Goal: Navigation & Orientation: Find specific page/section

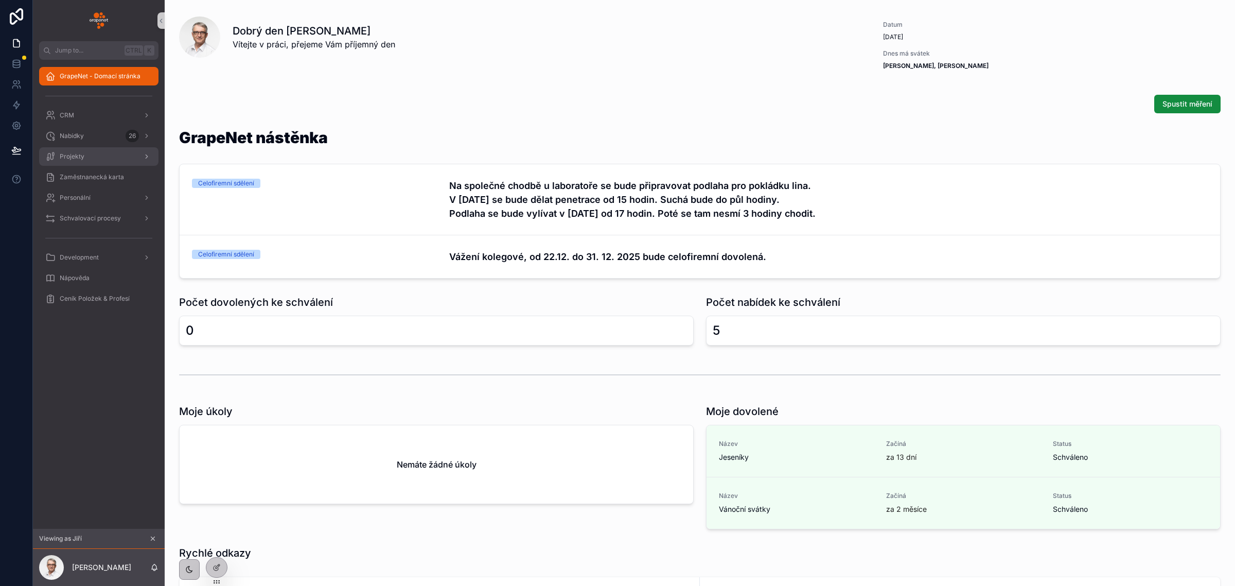
click at [81, 156] on span "Projekty" at bounding box center [72, 156] width 25 height 8
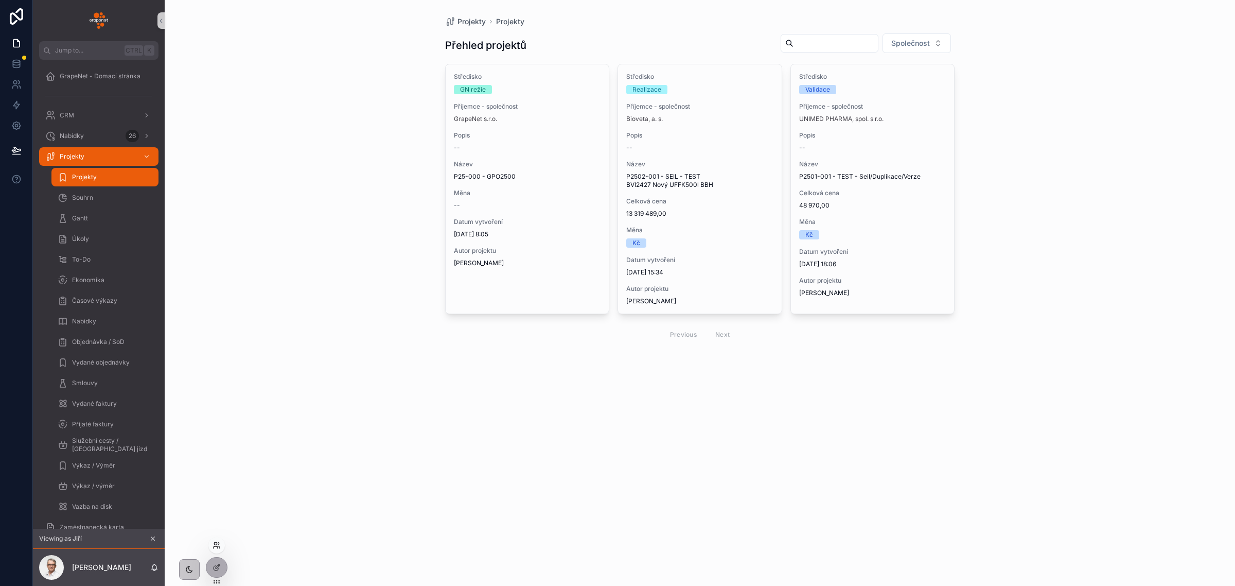
click at [215, 542] on icon at bounding box center [215, 543] width 3 height 3
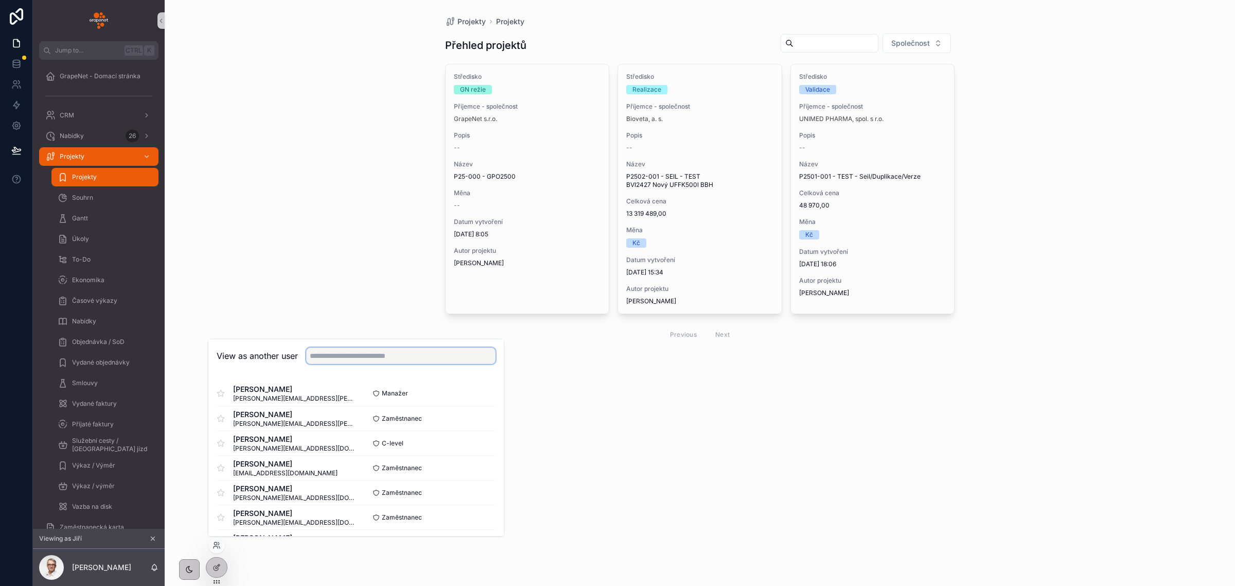
click at [338, 356] on input "text" at bounding box center [400, 355] width 189 height 16
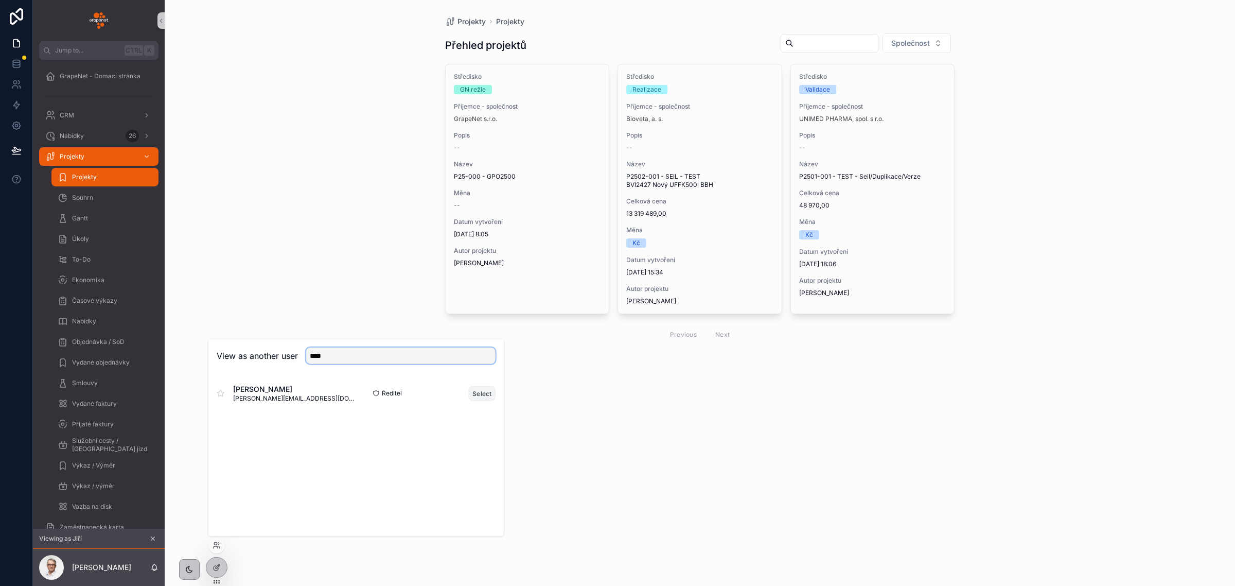
type input "****"
click at [484, 394] on button "Select" at bounding box center [482, 392] width 27 height 15
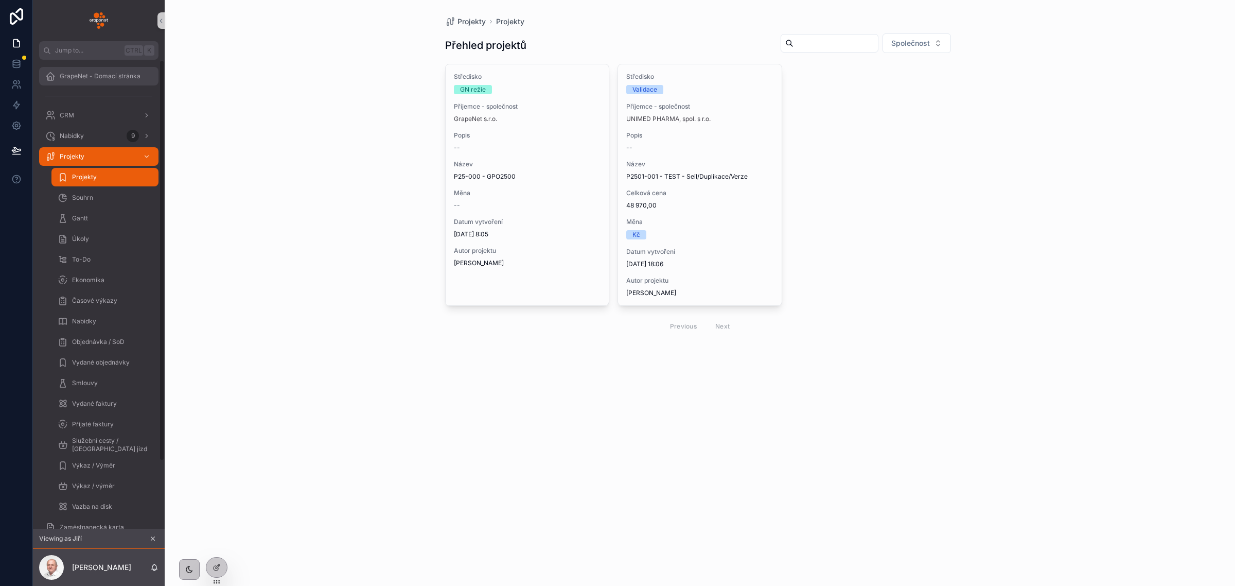
click at [116, 76] on span "GrapeNet - Domací stránka" at bounding box center [100, 76] width 81 height 8
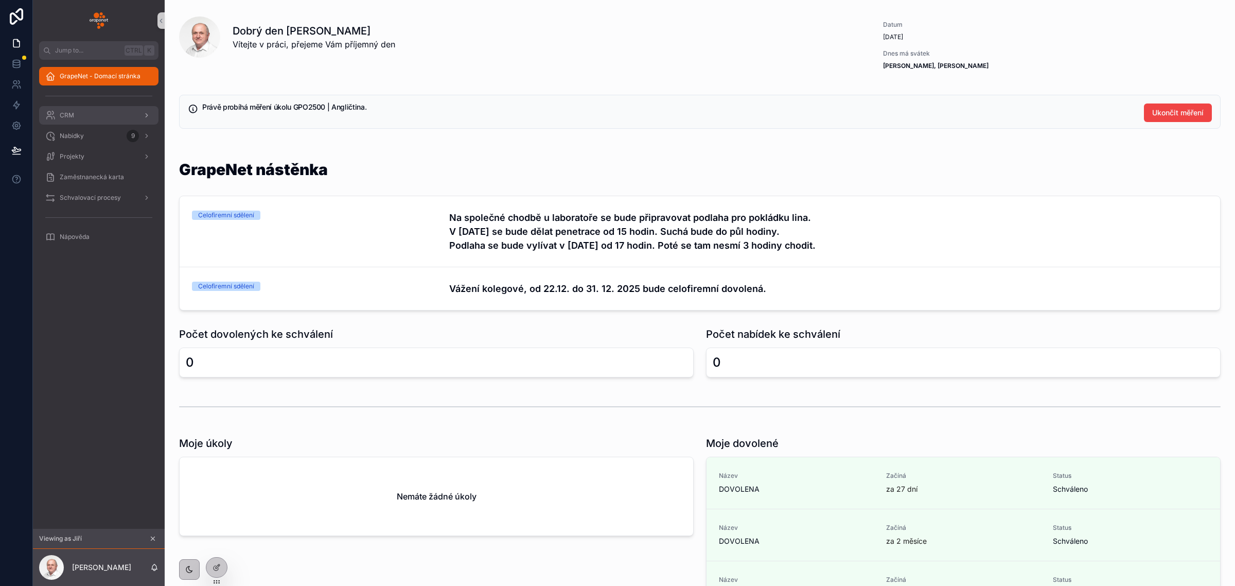
click at [92, 121] on div "CRM" at bounding box center [98, 115] width 107 height 16
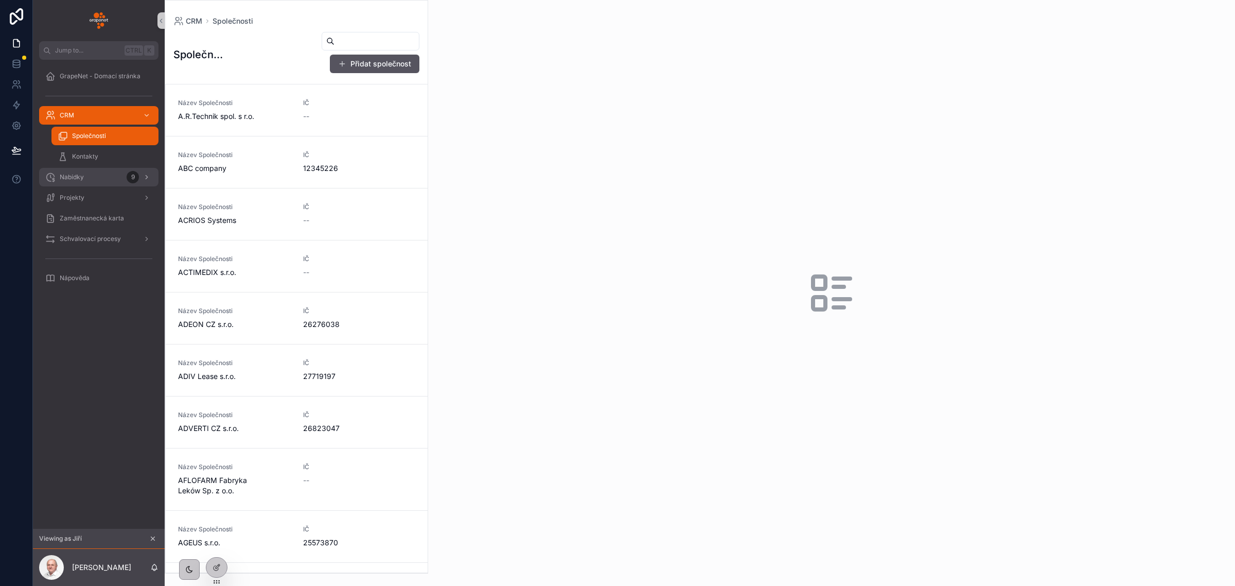
click at [76, 168] on link "Nabídky 9" at bounding box center [98, 177] width 119 height 19
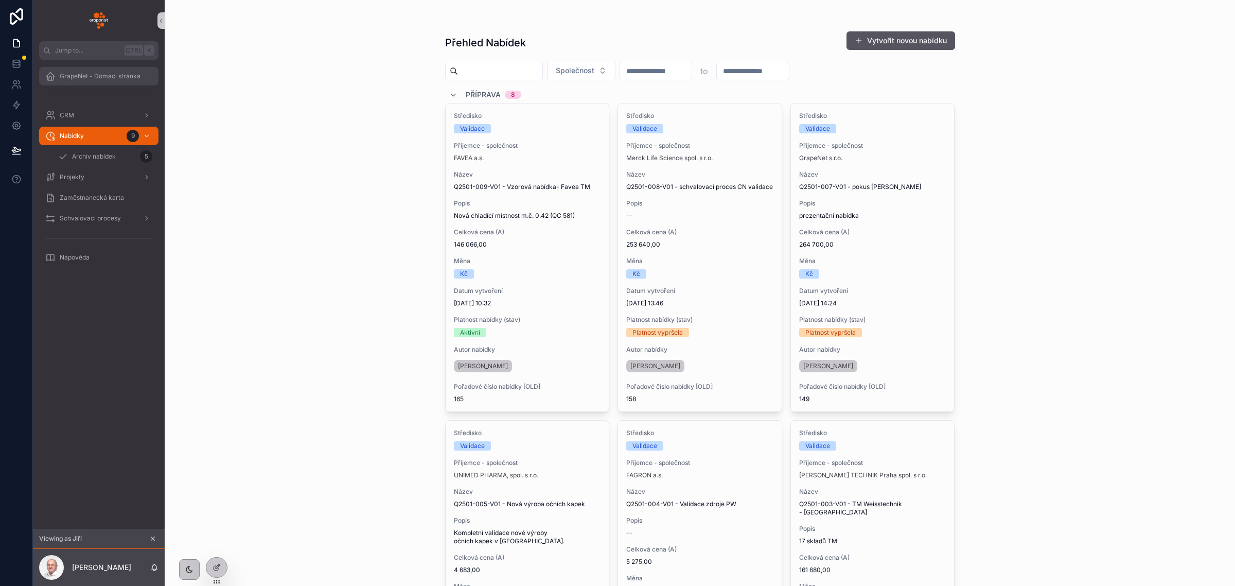
click at [90, 68] on div "GrapeNet - Domací stránka" at bounding box center [98, 76] width 107 height 16
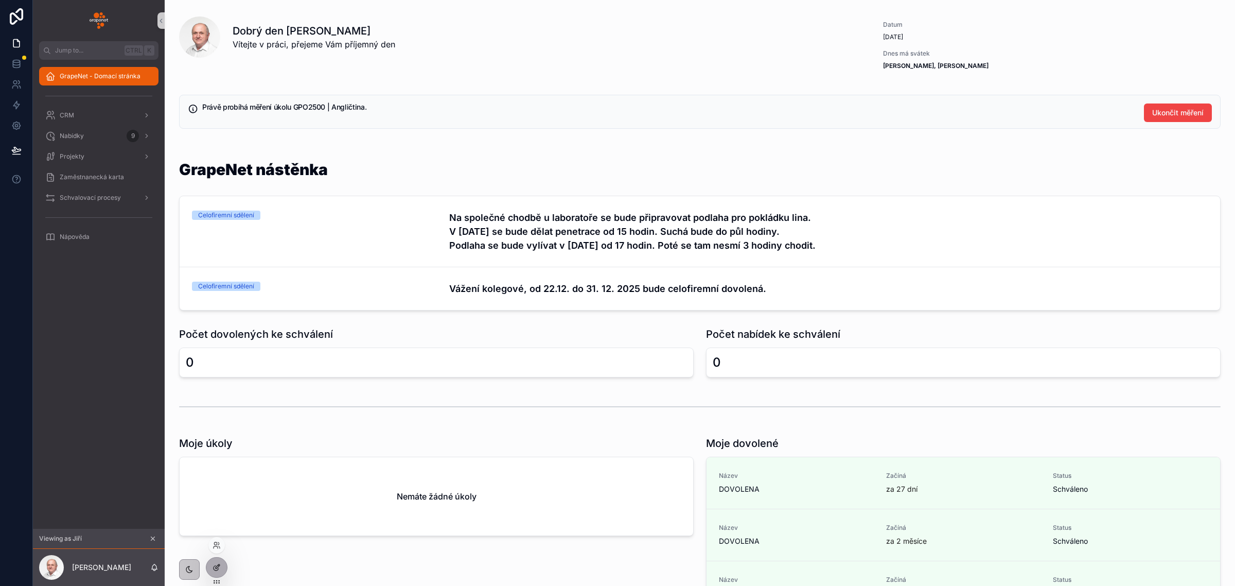
click at [207, 567] on div at bounding box center [216, 567] width 21 height 20
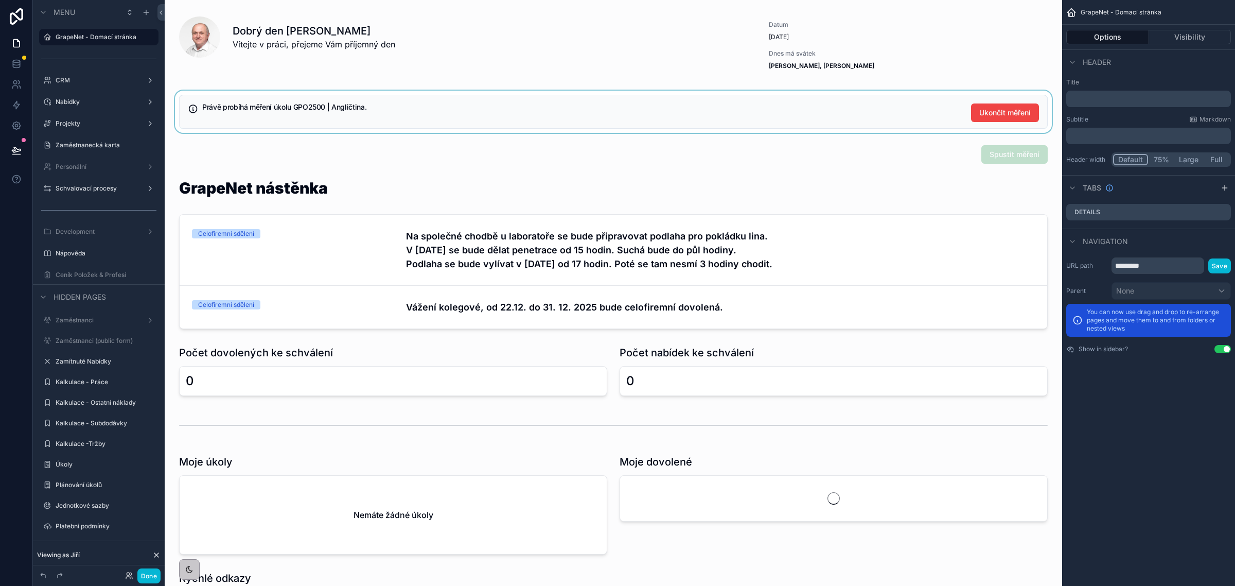
click at [714, 98] on div "scrollable content" at bounding box center [613, 112] width 881 height 42
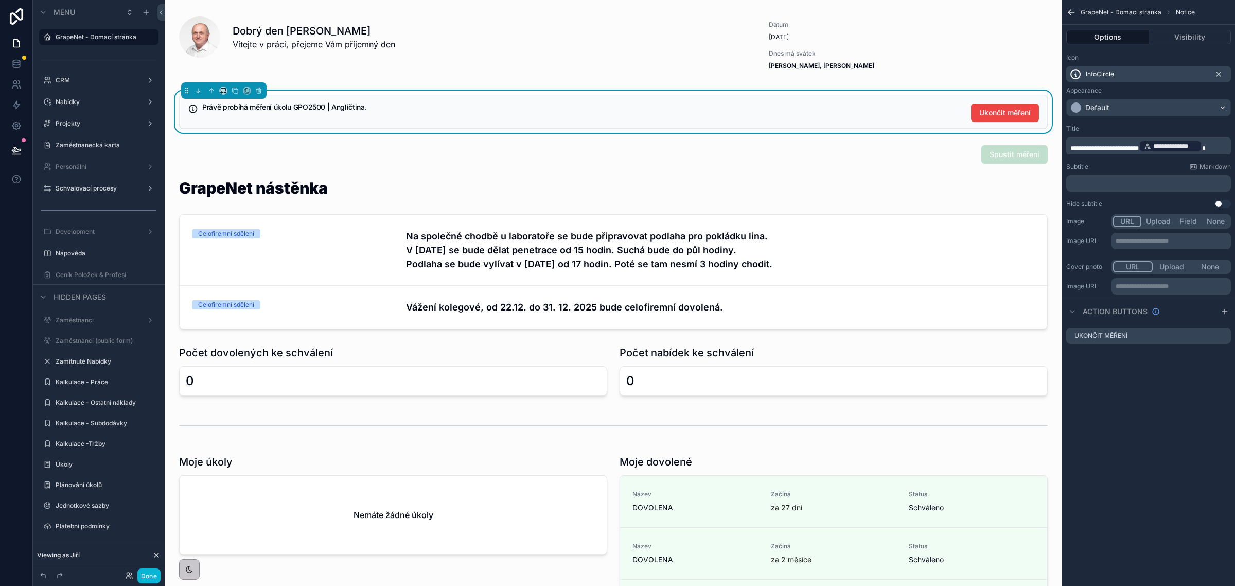
click at [546, 105] on h5 "Právě probíhá měření úkolu GPO2500 | Angličtina." at bounding box center [582, 106] width 761 height 7
click at [1221, 335] on icon "scrollable content" at bounding box center [1223, 335] width 8 height 8
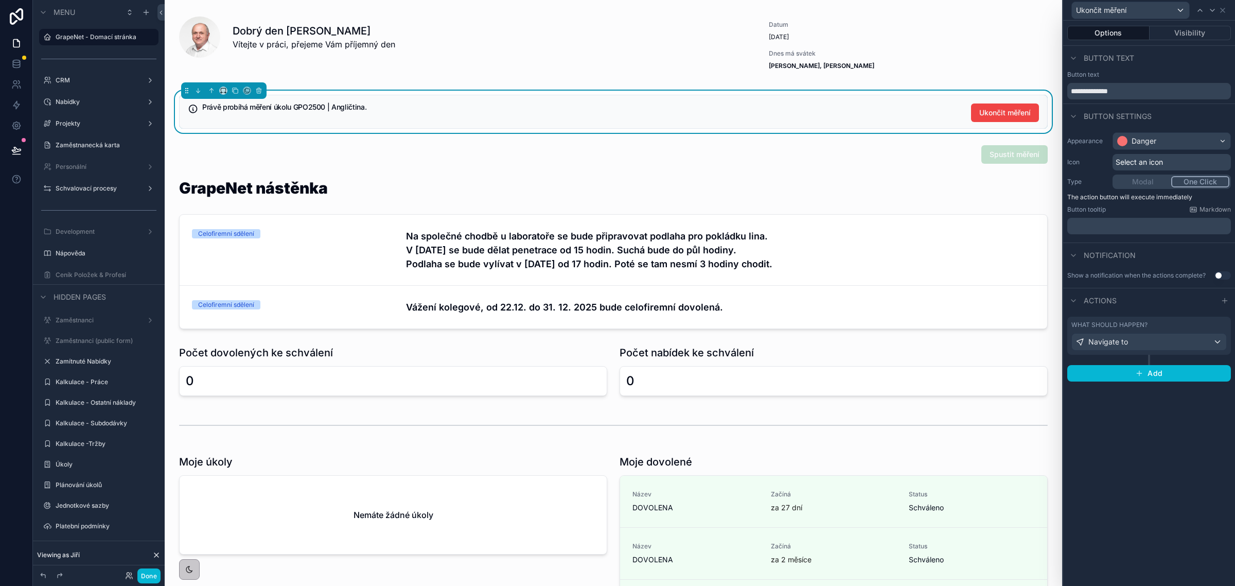
click at [871, 110] on h5 "Právě probíhá měření úkolu GPO2500 | Angličtina." at bounding box center [582, 106] width 761 height 7
click at [1224, 5] on div "Ukončit měření" at bounding box center [1149, 10] width 164 height 20
click at [1223, 11] on icon at bounding box center [1223, 10] width 4 height 4
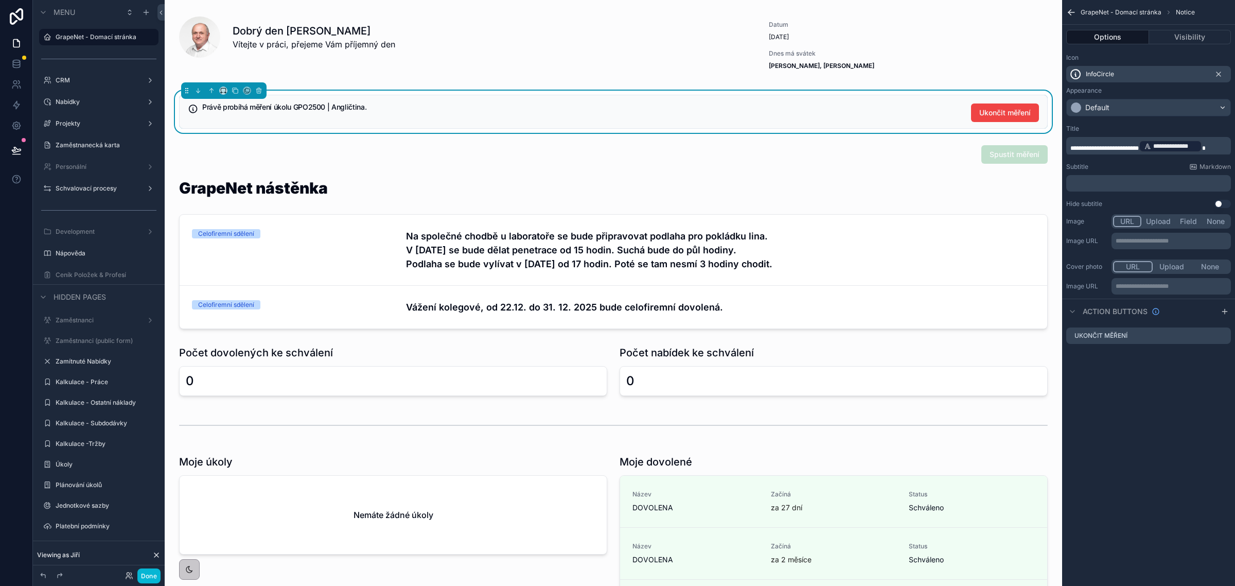
click at [1223, 145] on p "**********" at bounding box center [1149, 146] width 158 height 14
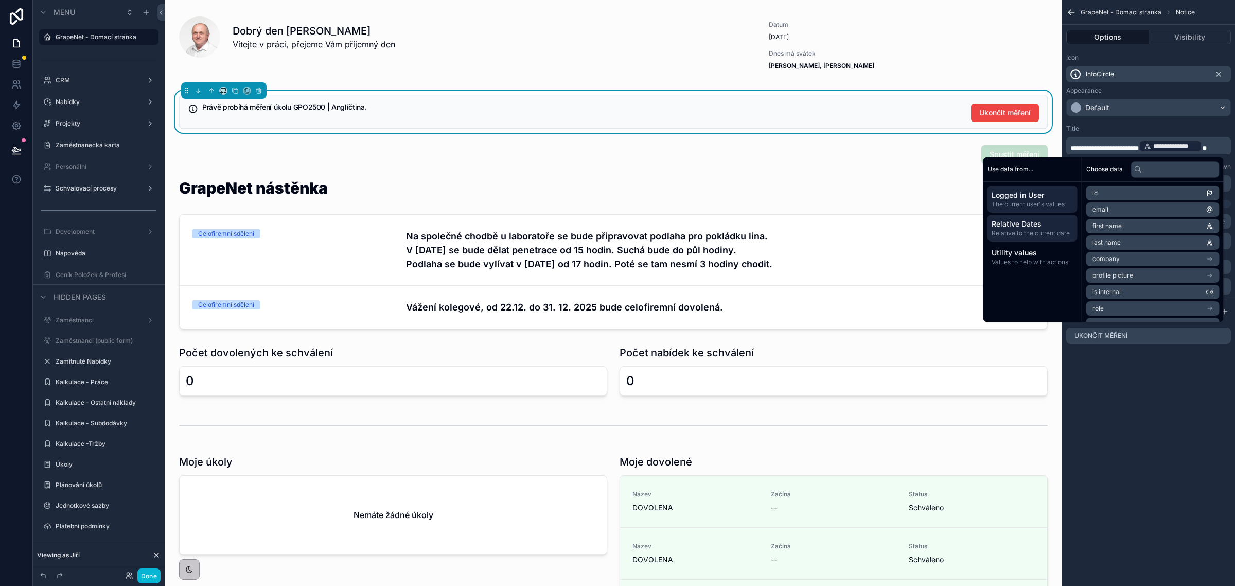
click at [1012, 230] on span "Relative to the current date" at bounding box center [1033, 233] width 82 height 8
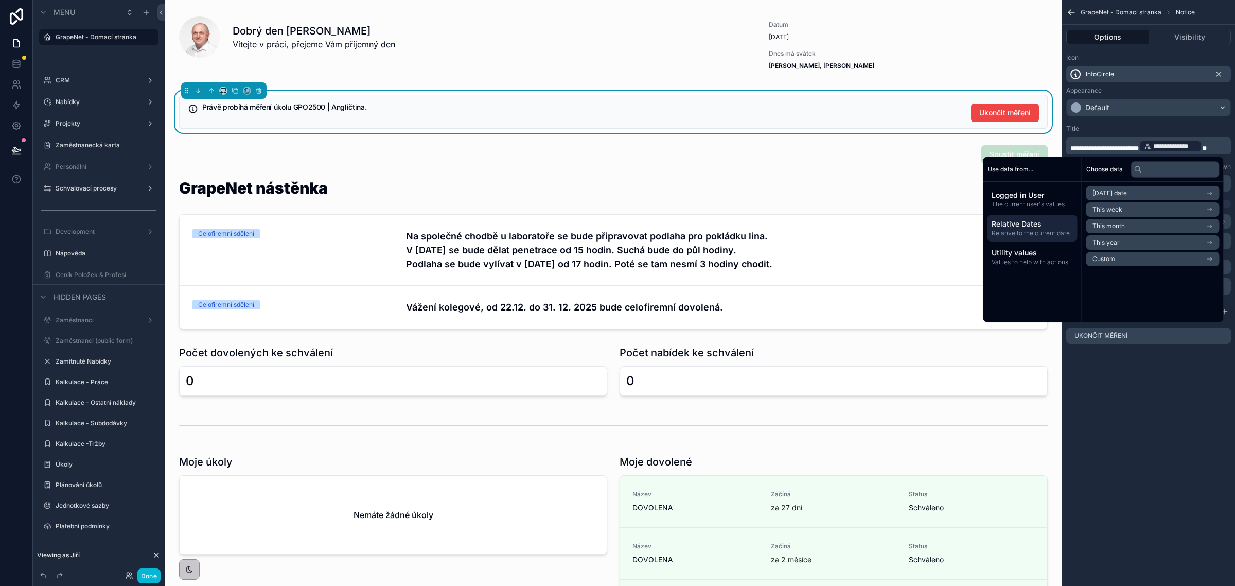
click at [1140, 189] on li "[DATE] date" at bounding box center [1152, 193] width 133 height 14
click at [1111, 208] on li "Now" at bounding box center [1152, 211] width 133 height 14
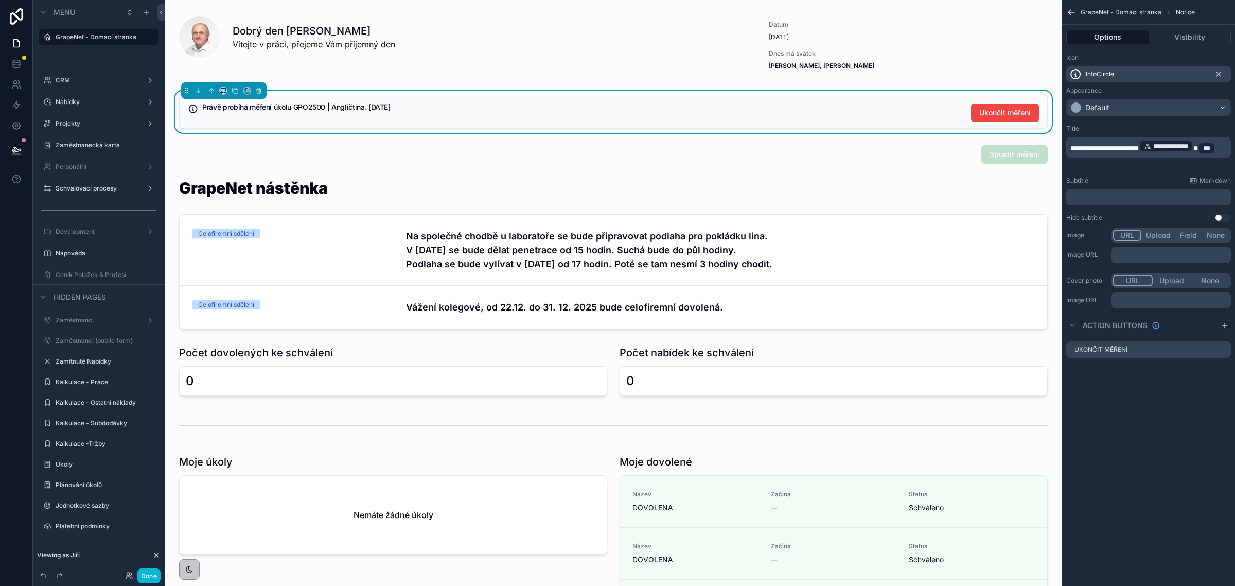
click at [1121, 153] on p "**********" at bounding box center [1149, 147] width 158 height 16
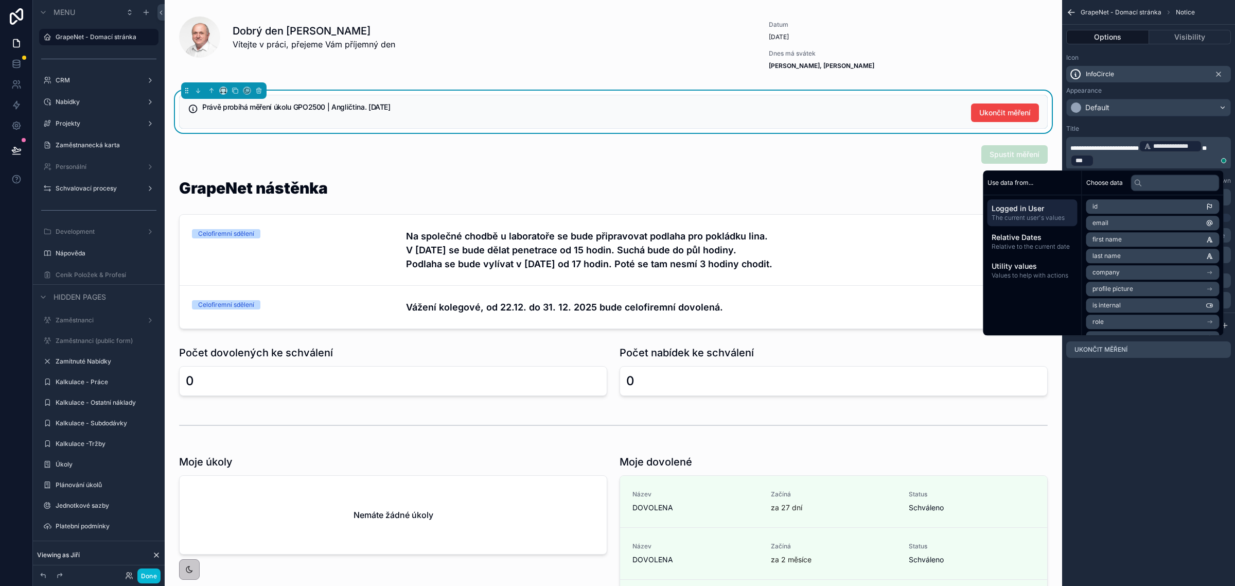
click at [1122, 158] on p "**********" at bounding box center [1149, 153] width 158 height 29
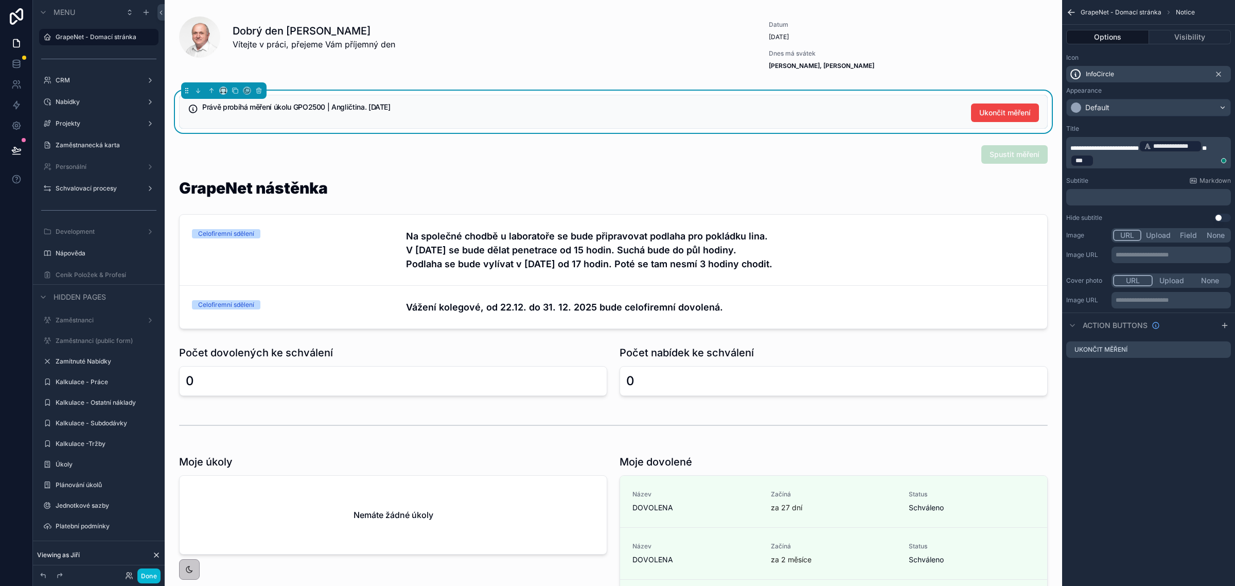
click at [1122, 158] on p "**********" at bounding box center [1149, 153] width 158 height 29
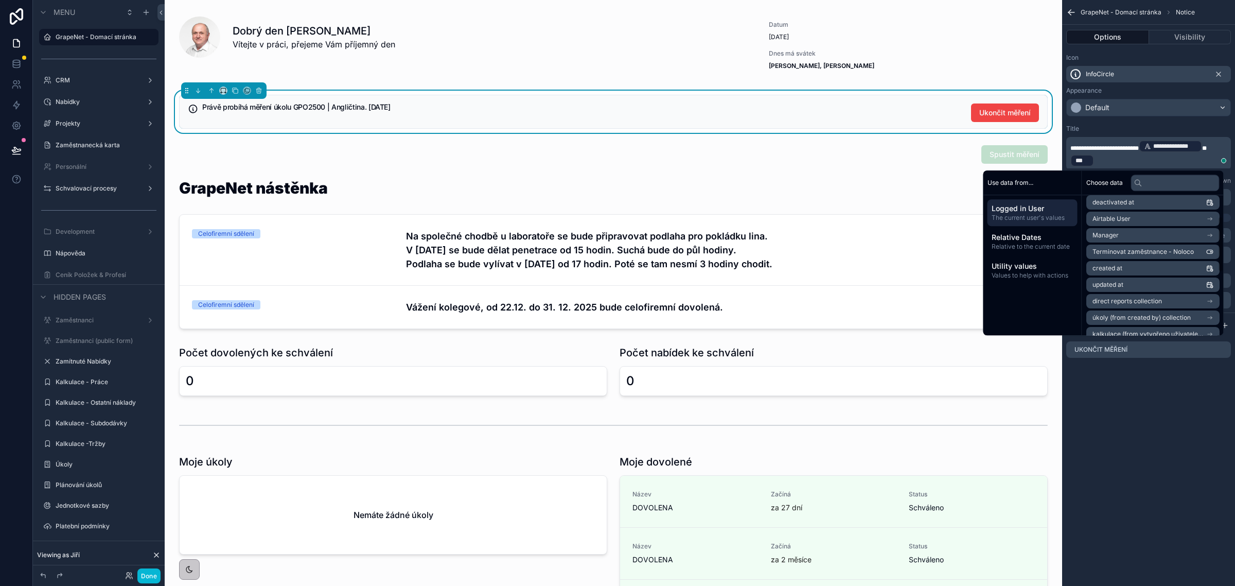
scroll to position [193, 0]
click at [1132, 213] on li "Airtable User" at bounding box center [1152, 211] width 133 height 14
click at [1115, 160] on p "**********" at bounding box center [1149, 153] width 158 height 29
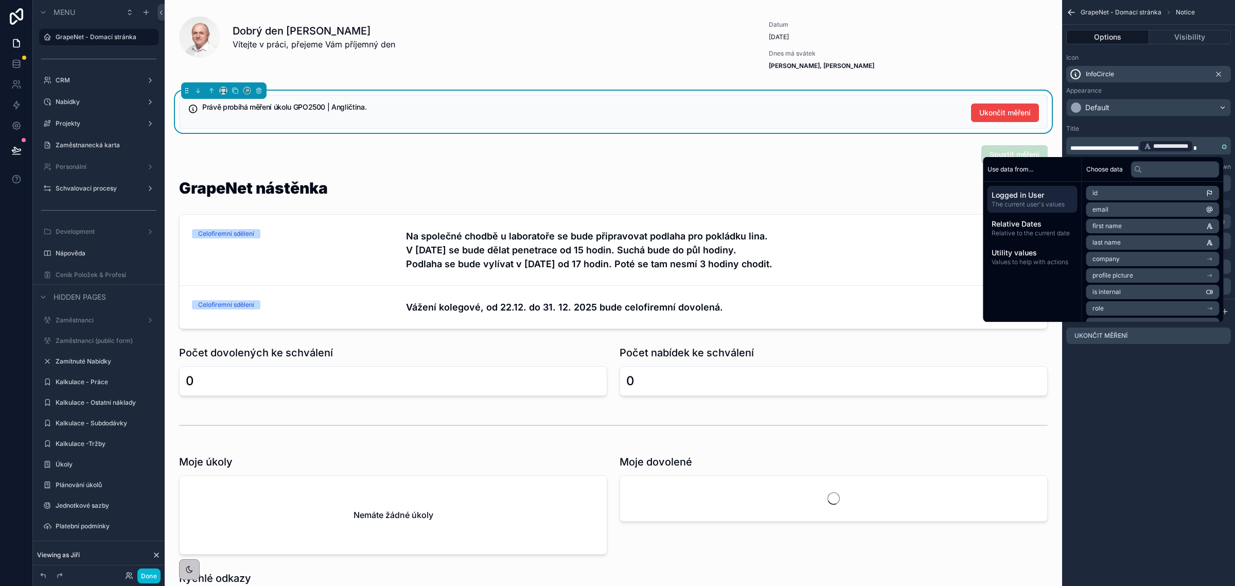
click at [1187, 505] on div "**********" at bounding box center [1148, 293] width 173 height 586
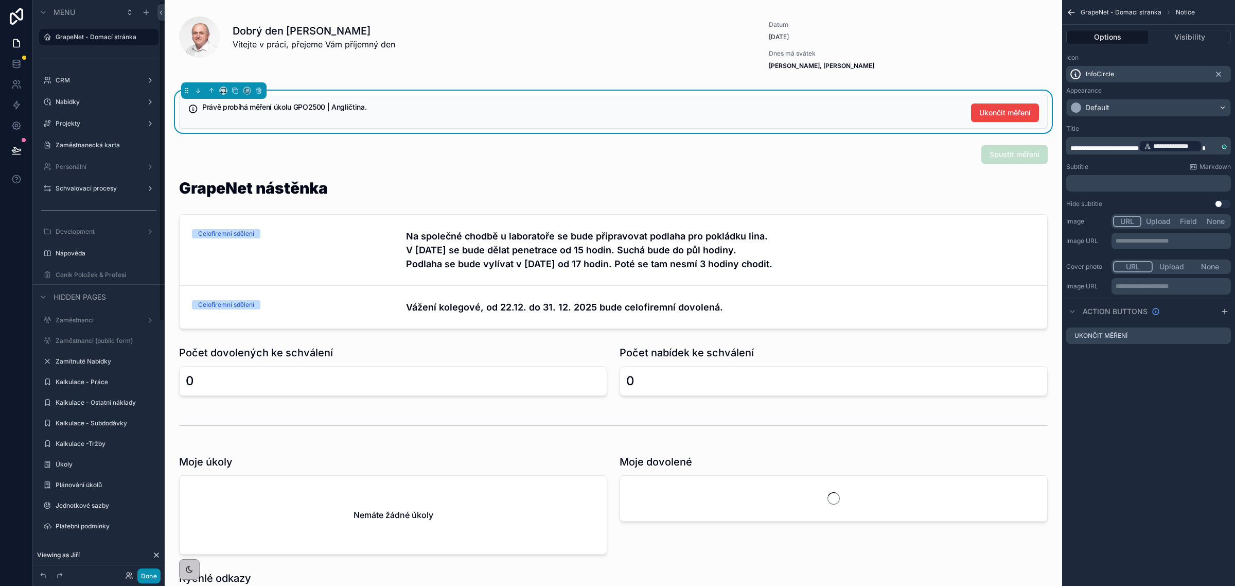
click at [143, 577] on button "Done" at bounding box center [148, 575] width 23 height 15
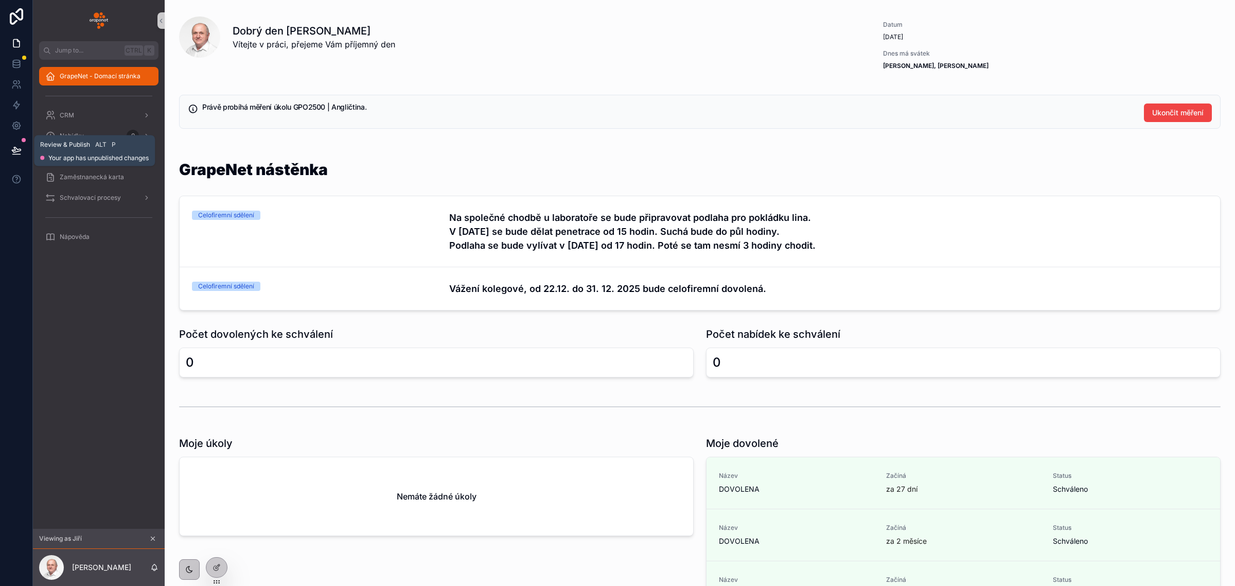
click at [13, 148] on icon at bounding box center [16, 150] width 10 height 10
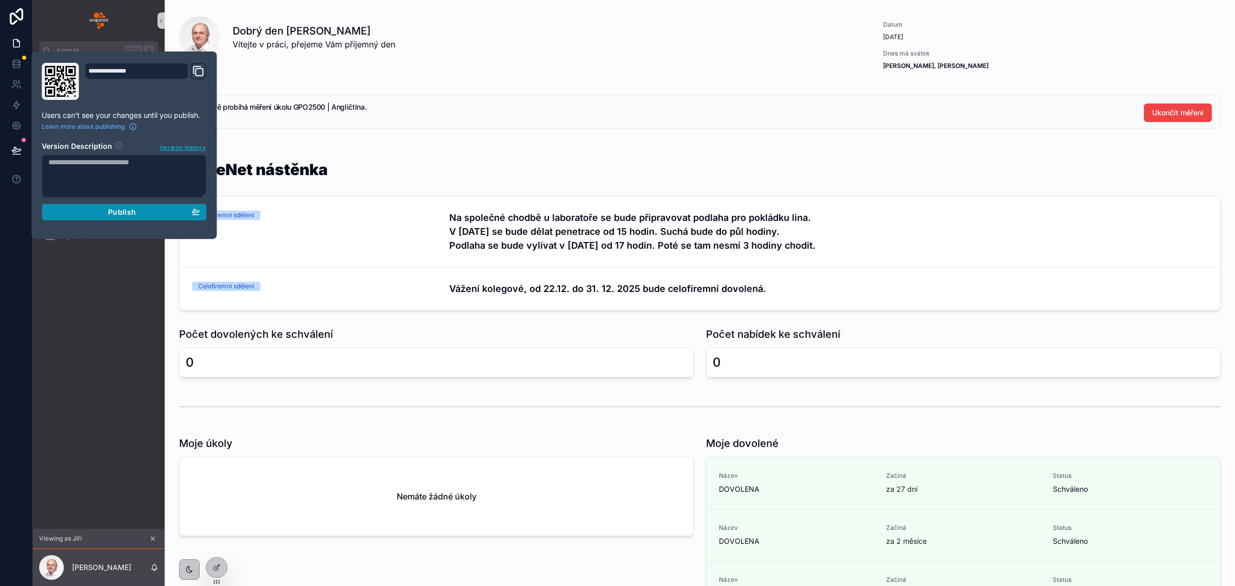
click at [135, 212] on div "Publish" at bounding box center [123, 211] width 151 height 9
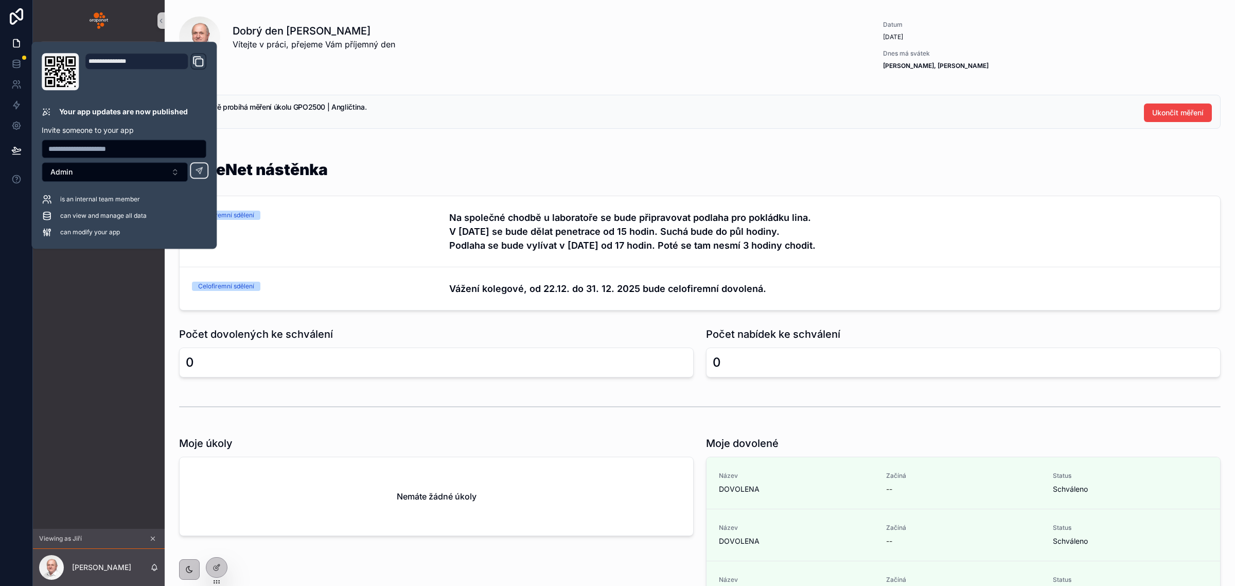
click at [174, 282] on div "GrapeNet nástěnka Celofiremní sdělení Na společné chodbě u laboratoře se bude p…" at bounding box center [700, 235] width 1054 height 157
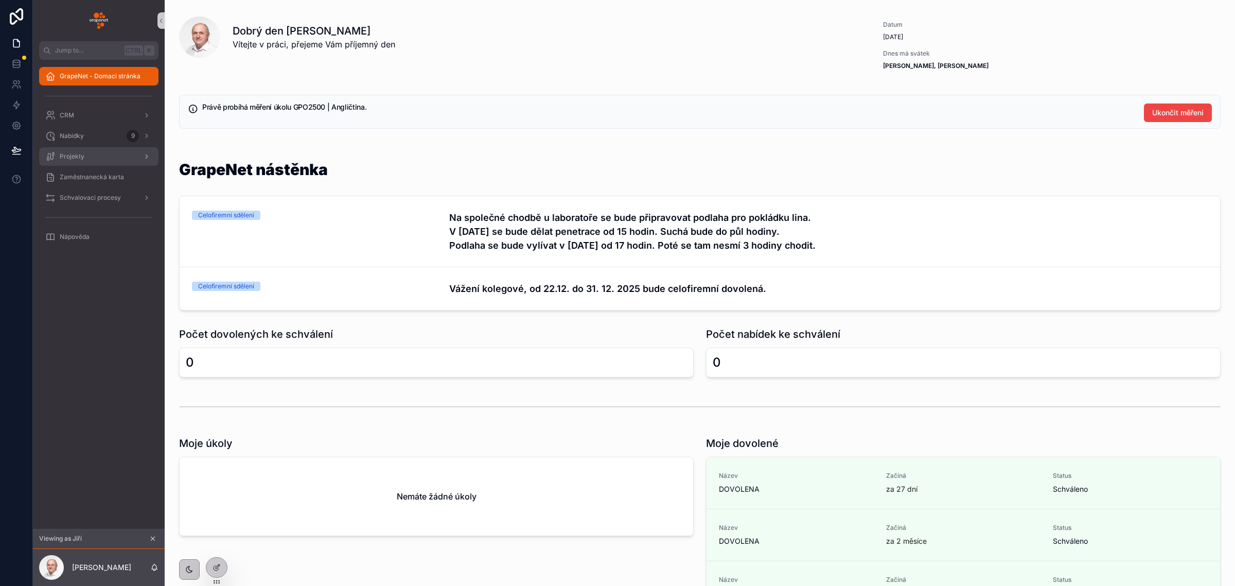
click at [129, 153] on div "Projekty" at bounding box center [98, 156] width 107 height 16
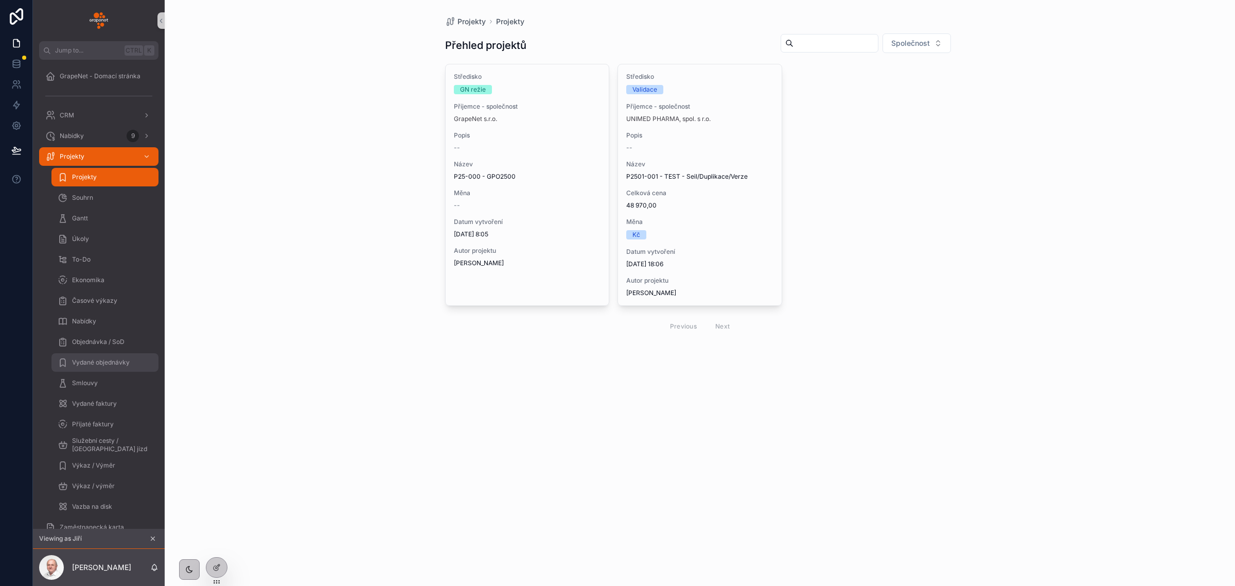
click at [120, 356] on div "Vydané objednávky" at bounding box center [105, 362] width 95 height 16
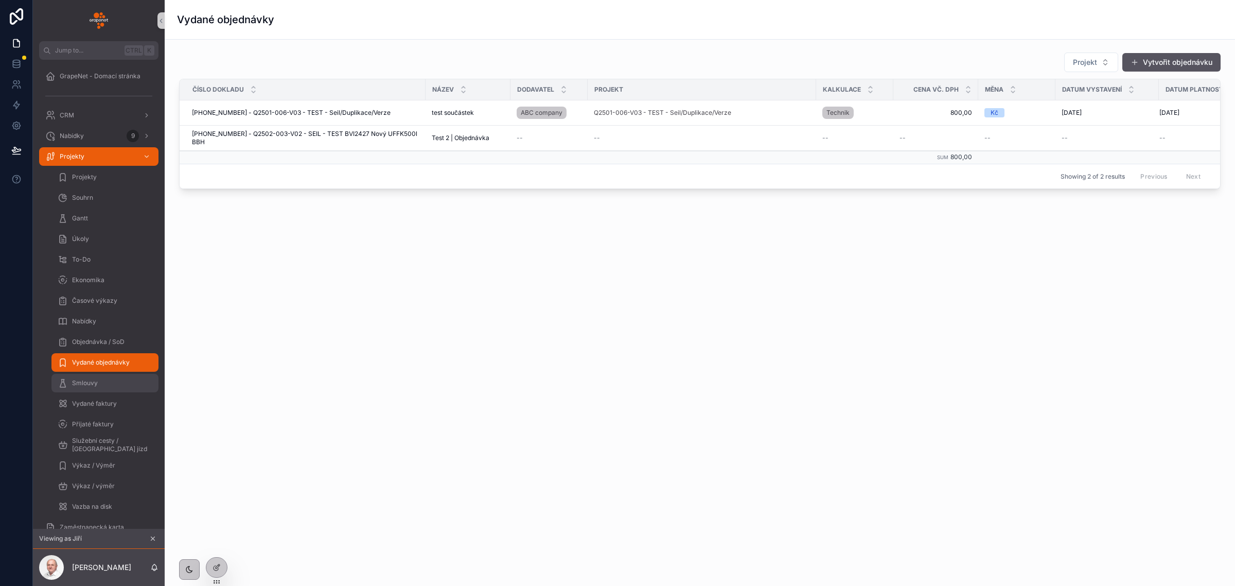
click at [121, 379] on div "Smlouvy" at bounding box center [105, 383] width 95 height 16
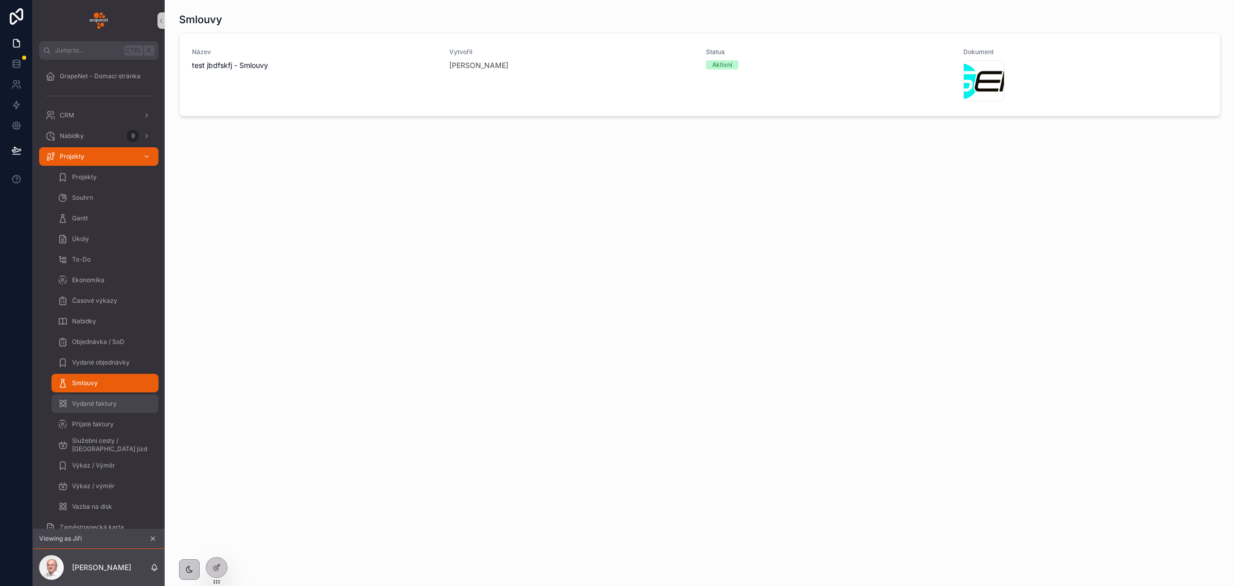
click at [121, 400] on div "Vydané faktury" at bounding box center [105, 403] width 95 height 16
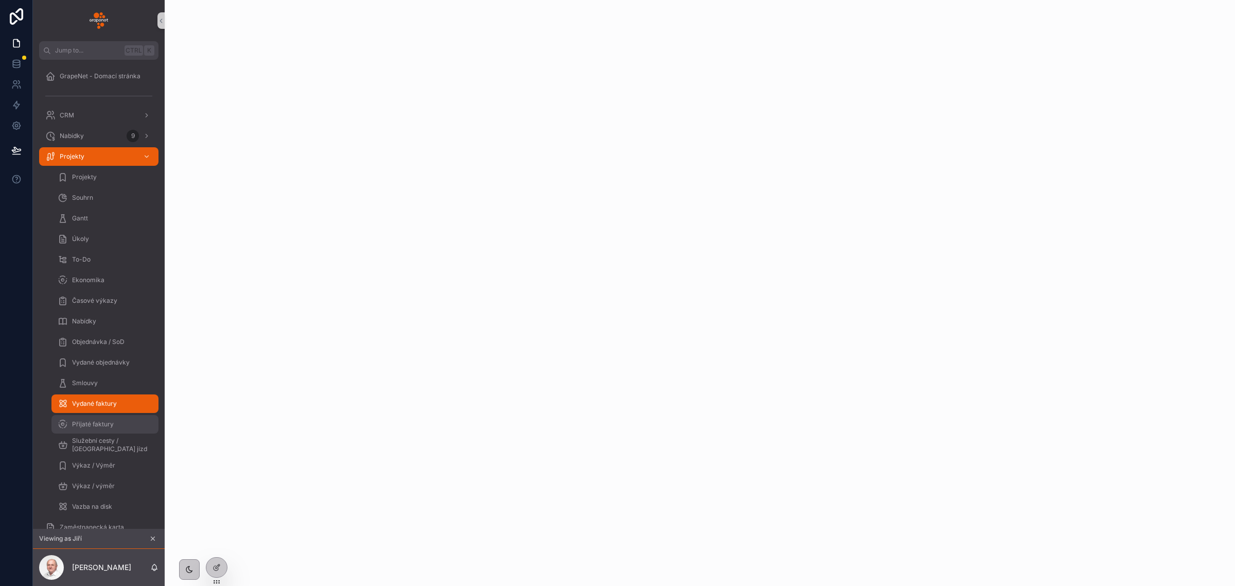
click at [119, 423] on div "Přijaté faktury" at bounding box center [105, 424] width 95 height 16
click at [97, 400] on span "Vydané faktury" at bounding box center [94, 403] width 45 height 8
click at [100, 460] on div "Výkaz / Výměr" at bounding box center [105, 465] width 95 height 16
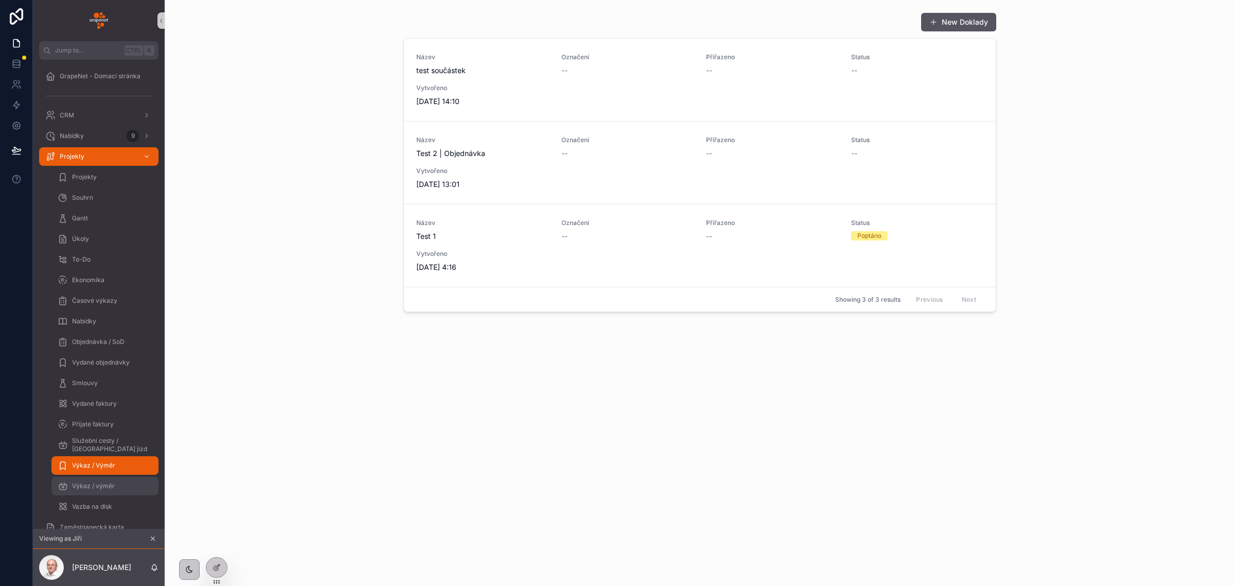
click at [101, 487] on span "Výkaz / výměr" at bounding box center [93, 486] width 43 height 8
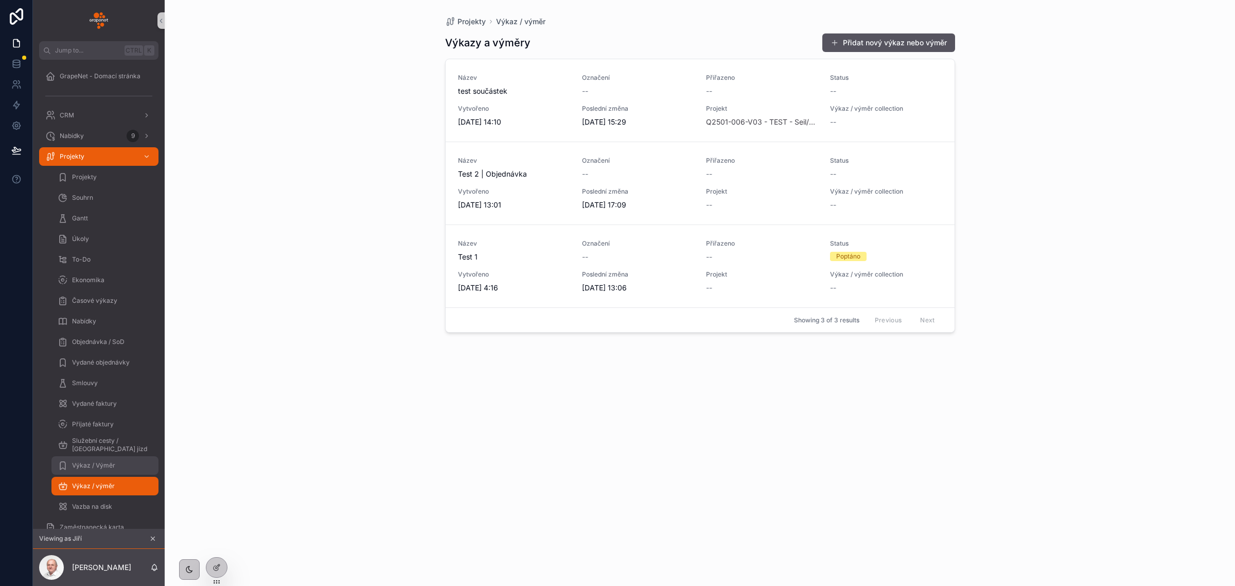
click at [98, 465] on span "Výkaz / Výměr" at bounding box center [93, 465] width 43 height 8
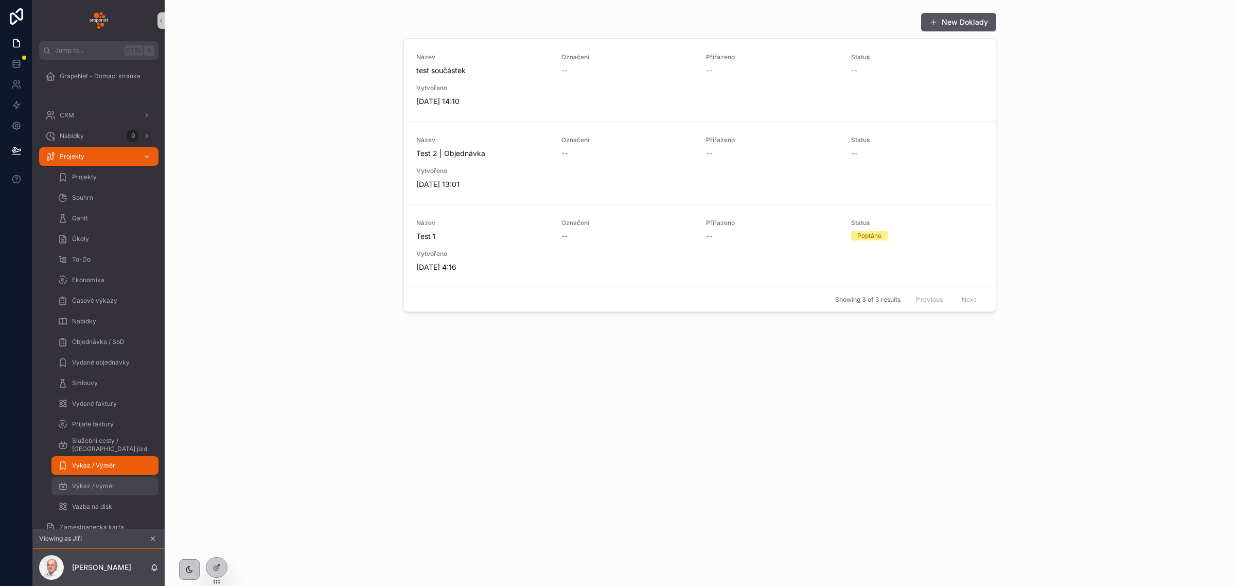
click at [97, 479] on div "Výkaz / výměr" at bounding box center [105, 486] width 95 height 16
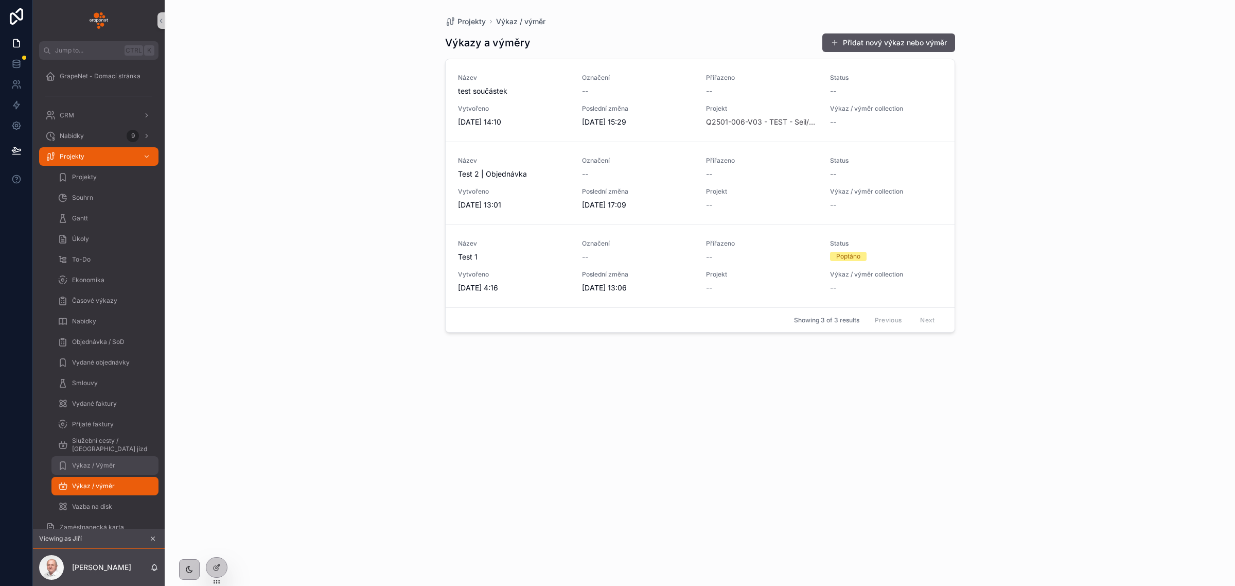
click at [101, 465] on span "Výkaz / Výměr" at bounding box center [93, 465] width 43 height 8
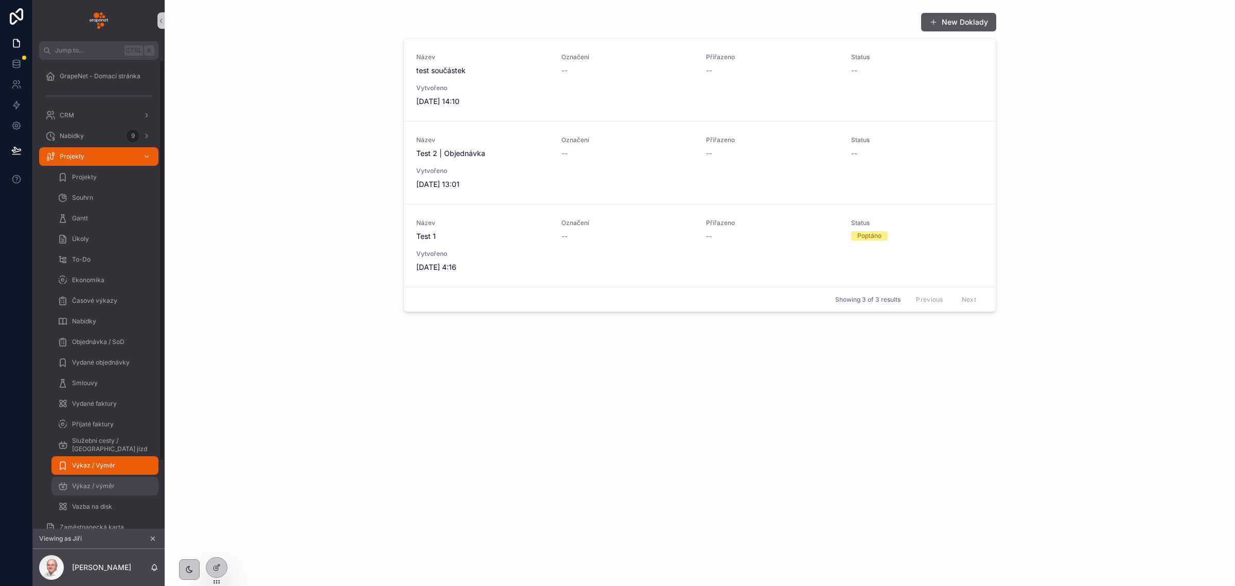
click at [107, 484] on span "Výkaz / výměr" at bounding box center [93, 486] width 43 height 8
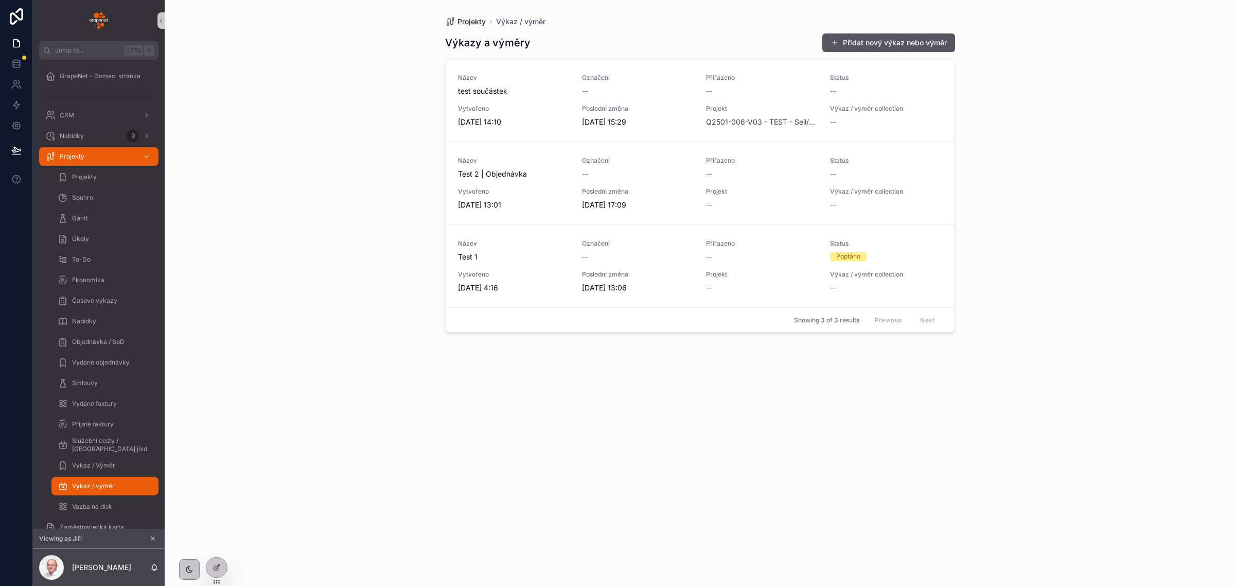
click at [464, 23] on span "Projekty" at bounding box center [471, 21] width 28 height 10
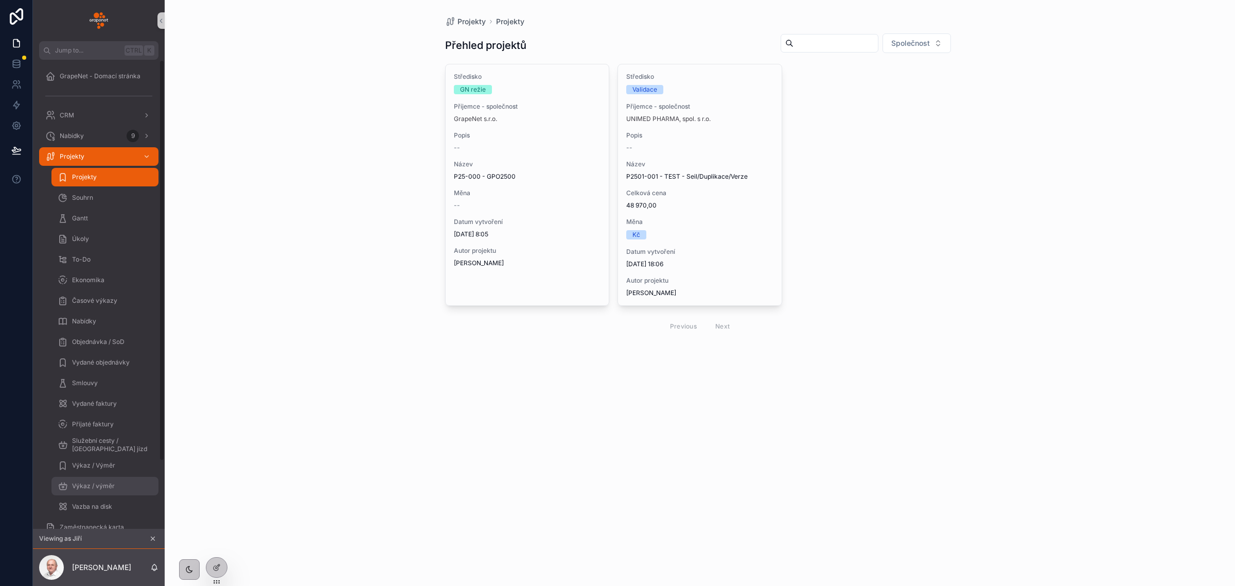
click at [88, 488] on span "Výkaz / výměr" at bounding box center [93, 486] width 43 height 8
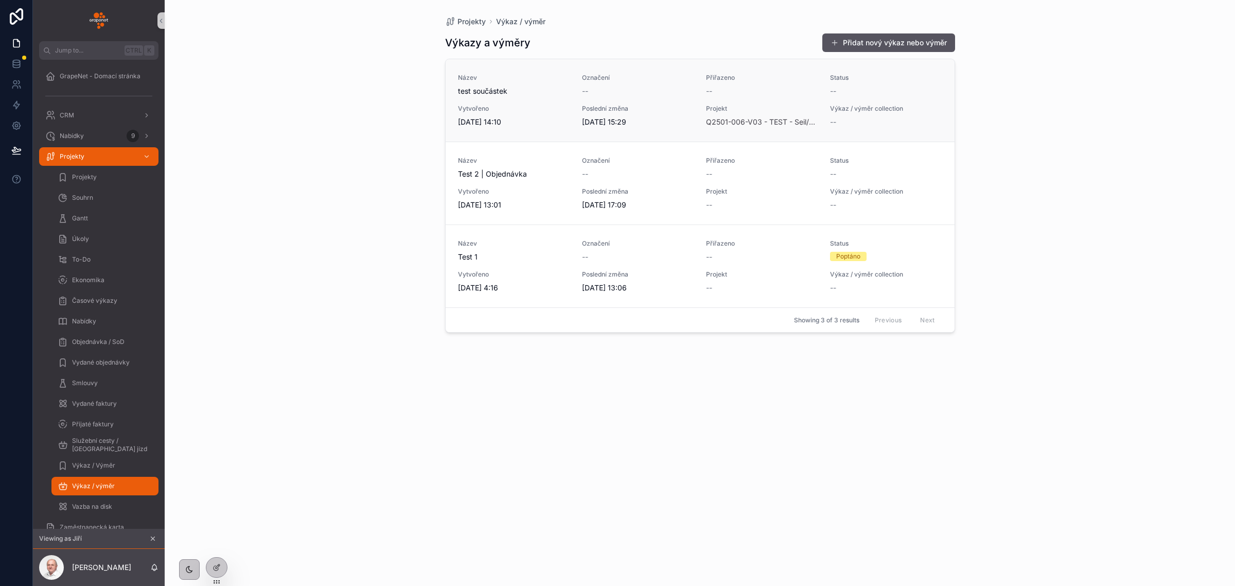
click at [546, 107] on span "Vytvořeno" at bounding box center [514, 108] width 112 height 8
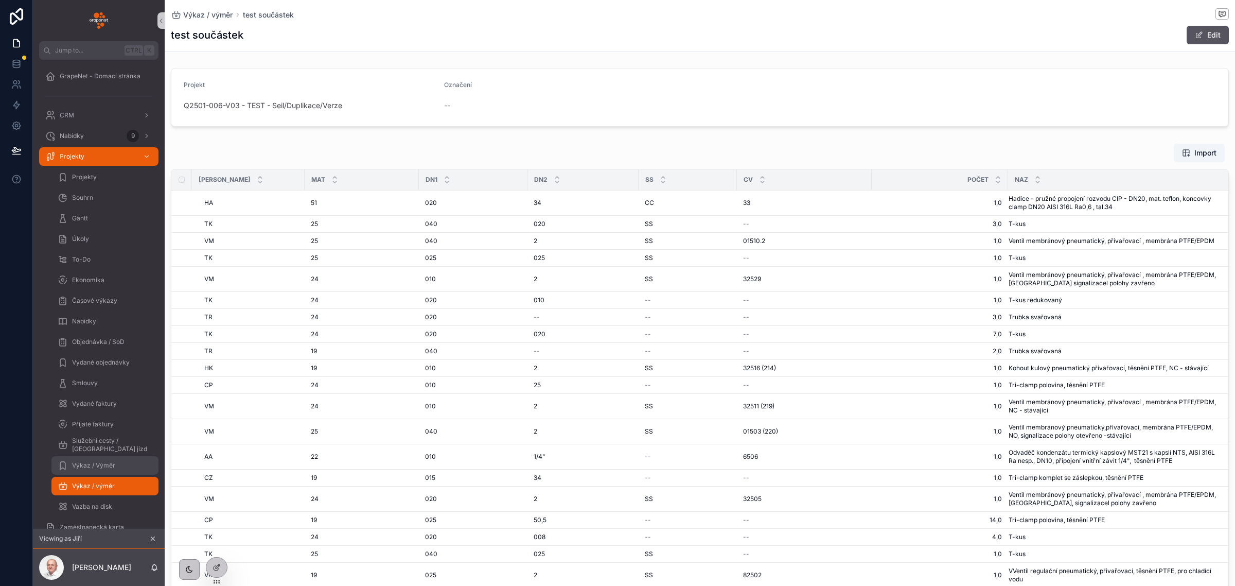
click at [97, 460] on div "Výkaz / Výměr" at bounding box center [105, 465] width 95 height 16
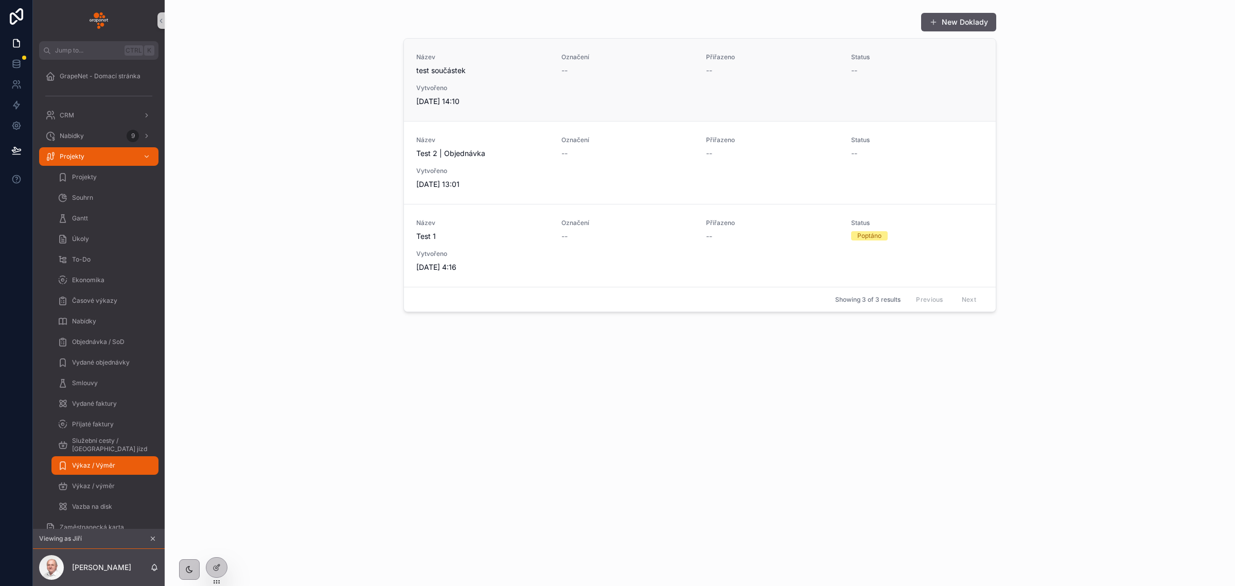
click at [498, 82] on div "Název test součástek Označení -- Přiřazeno -- Status -- Vytvořeno [DATE] 14:10" at bounding box center [699, 80] width 567 height 54
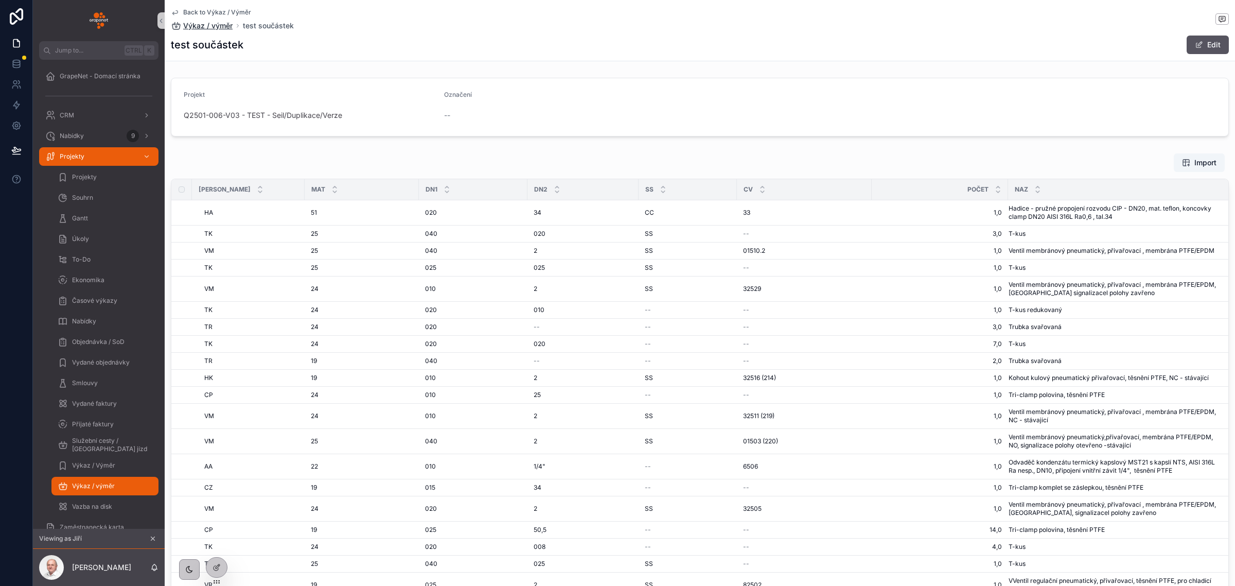
click at [193, 22] on span "Výkaz / výměr" at bounding box center [207, 26] width 49 height 10
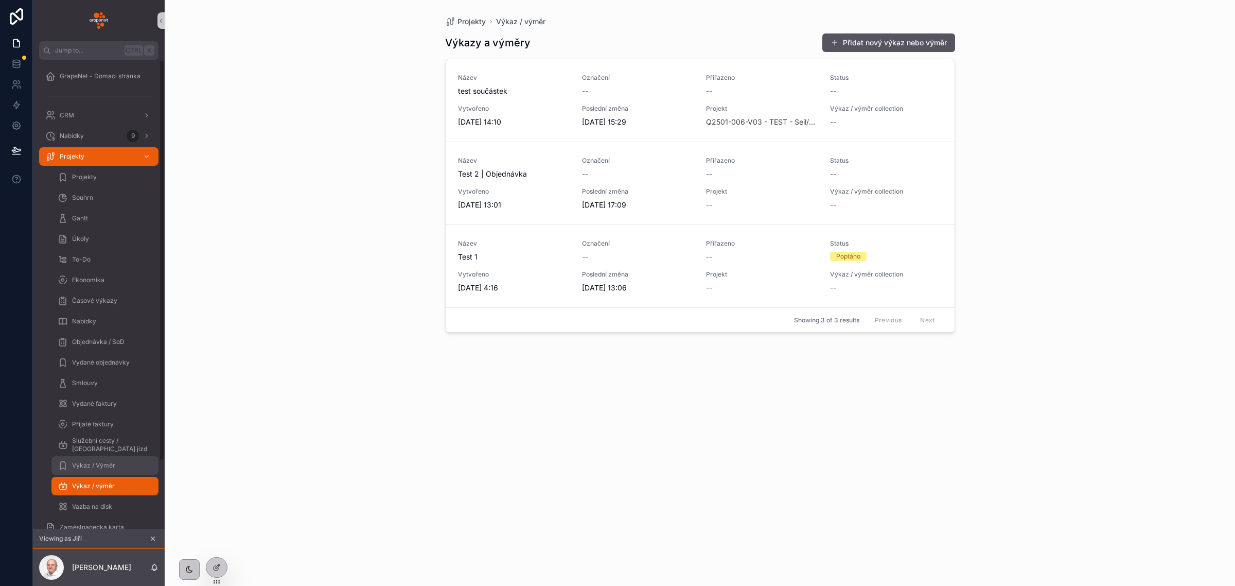
click at [93, 458] on div "Výkaz / Výměr" at bounding box center [105, 465] width 95 height 16
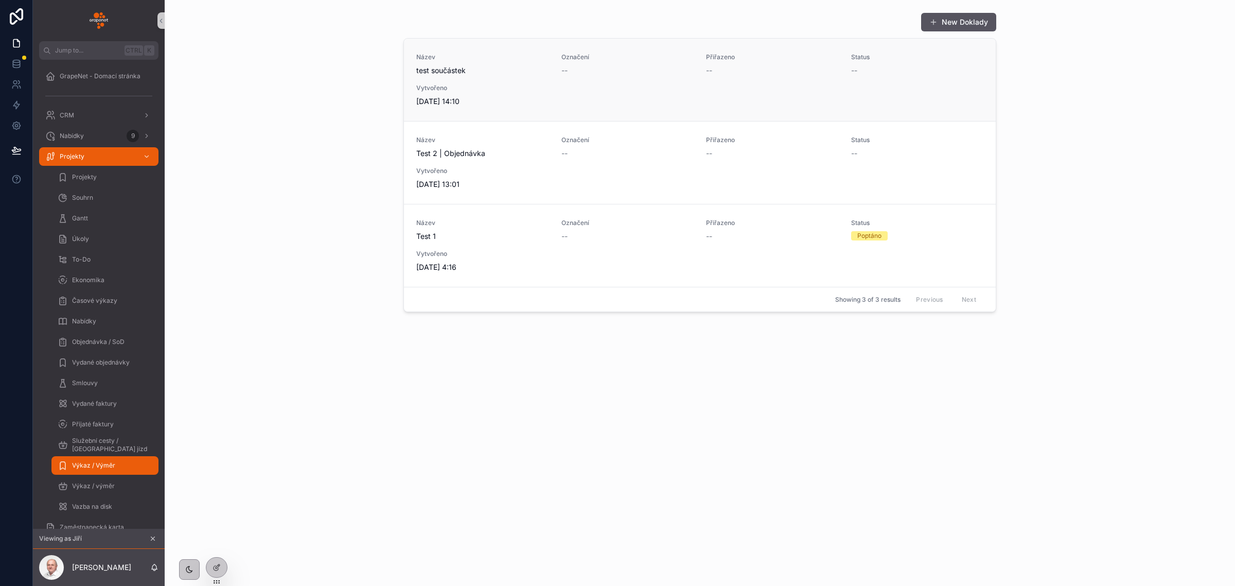
click at [526, 87] on span "Vytvořeno" at bounding box center [482, 88] width 133 height 8
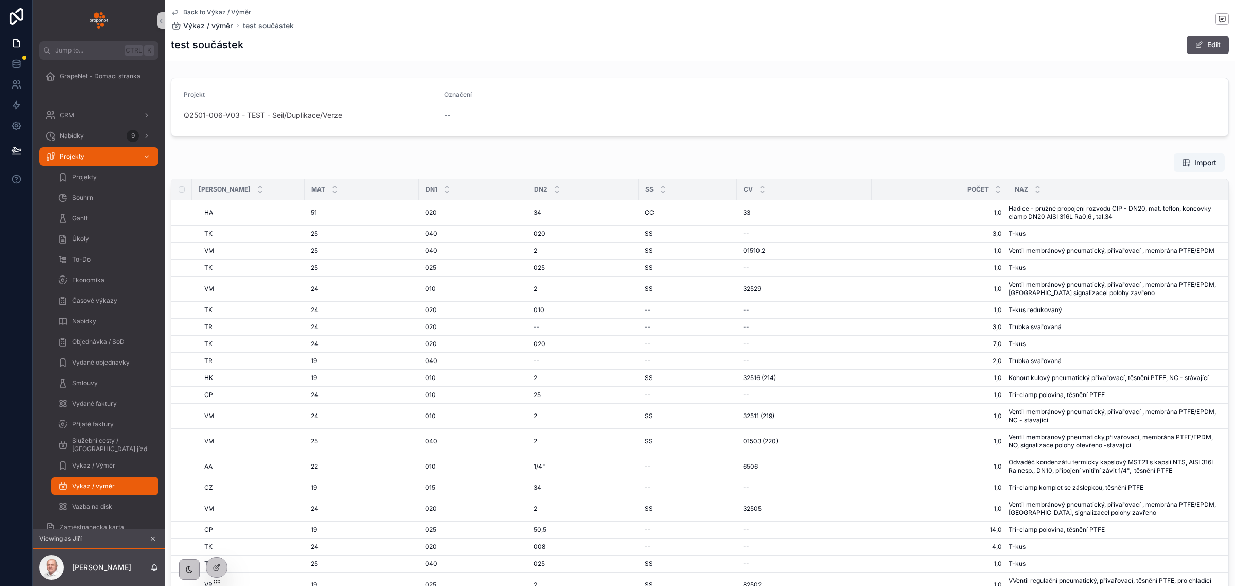
click at [203, 27] on span "Výkaz / výměr" at bounding box center [207, 26] width 49 height 10
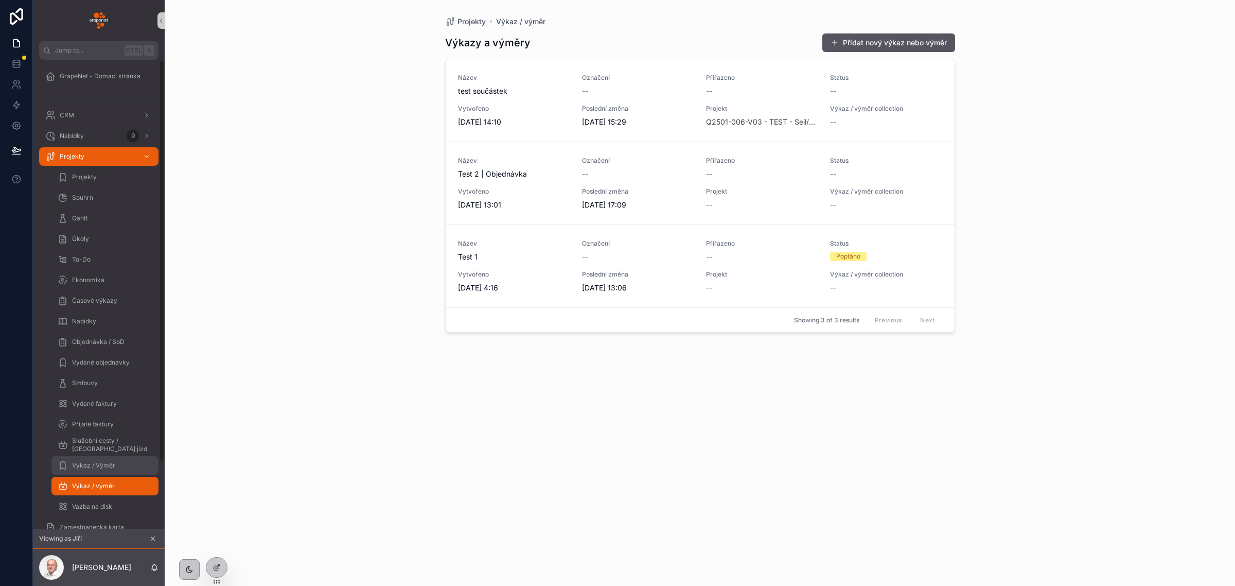
click at [116, 464] on div "Výkaz / Výměr" at bounding box center [105, 465] width 95 height 16
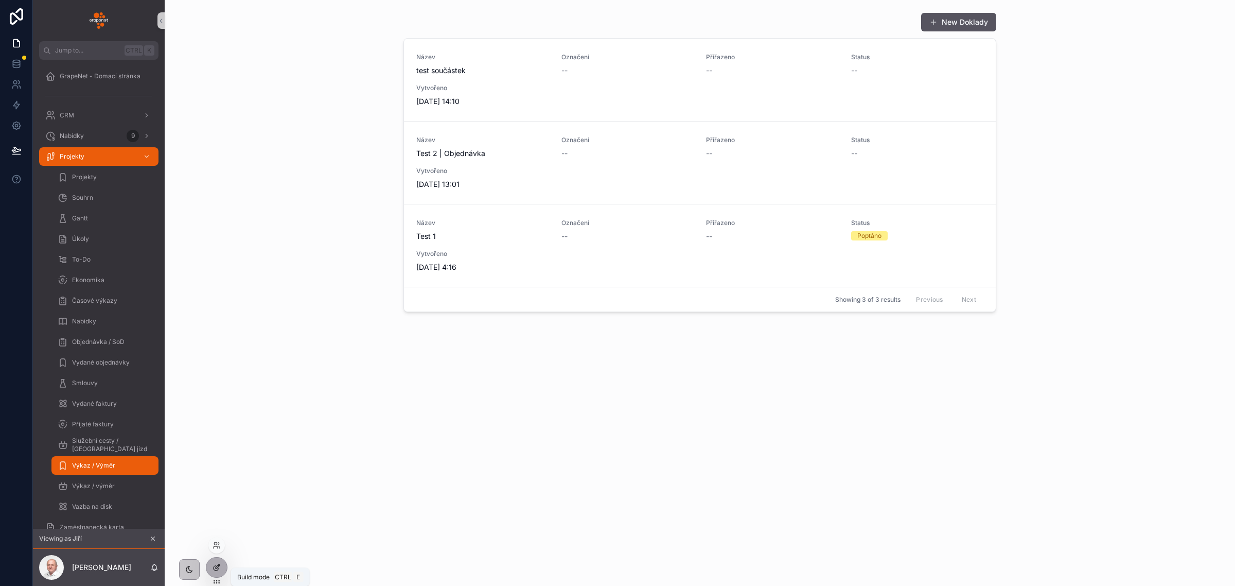
click at [213, 564] on icon at bounding box center [217, 567] width 8 height 8
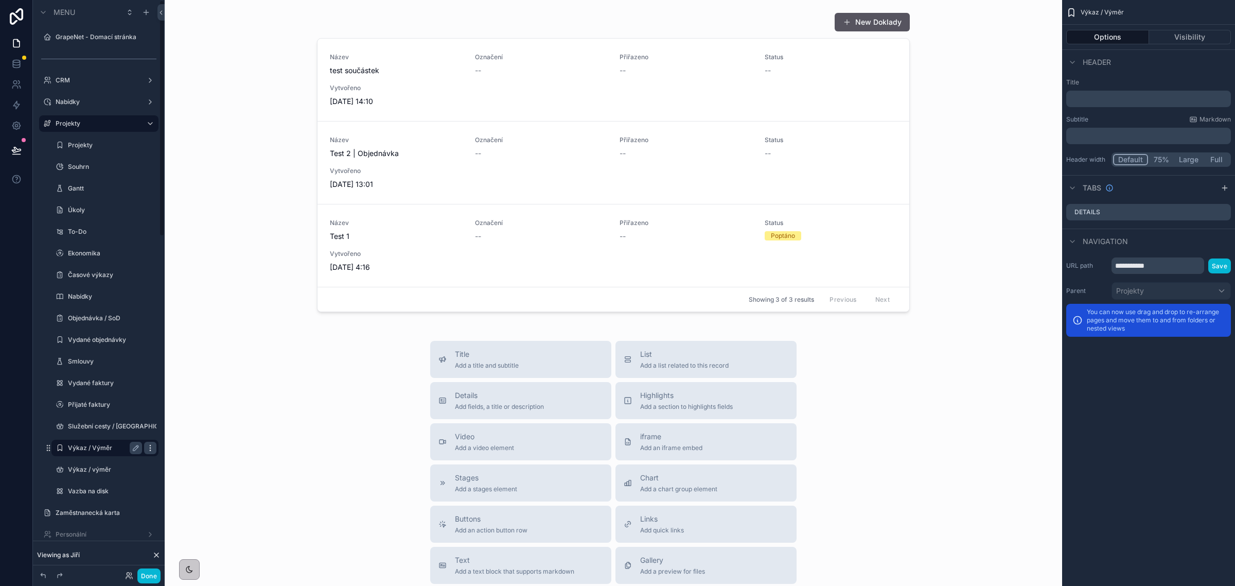
click at [148, 446] on icon "scrollable content" at bounding box center [150, 448] width 8 height 8
click at [191, 453] on span "Remove" at bounding box center [196, 454] width 27 height 10
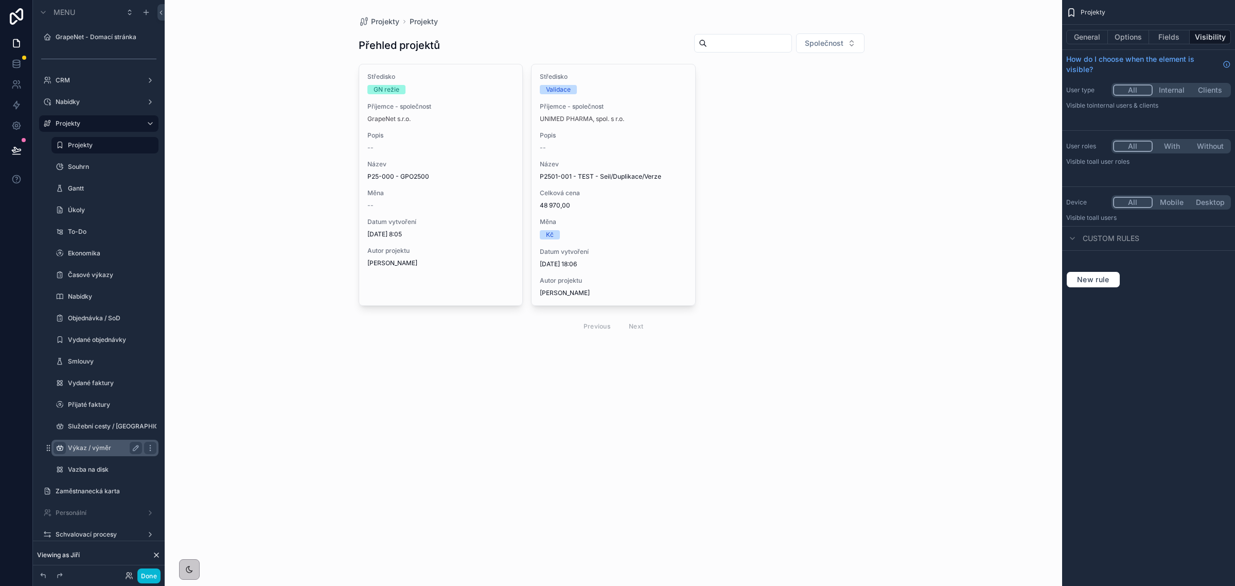
click at [57, 449] on icon "scrollable content" at bounding box center [60, 448] width 8 height 8
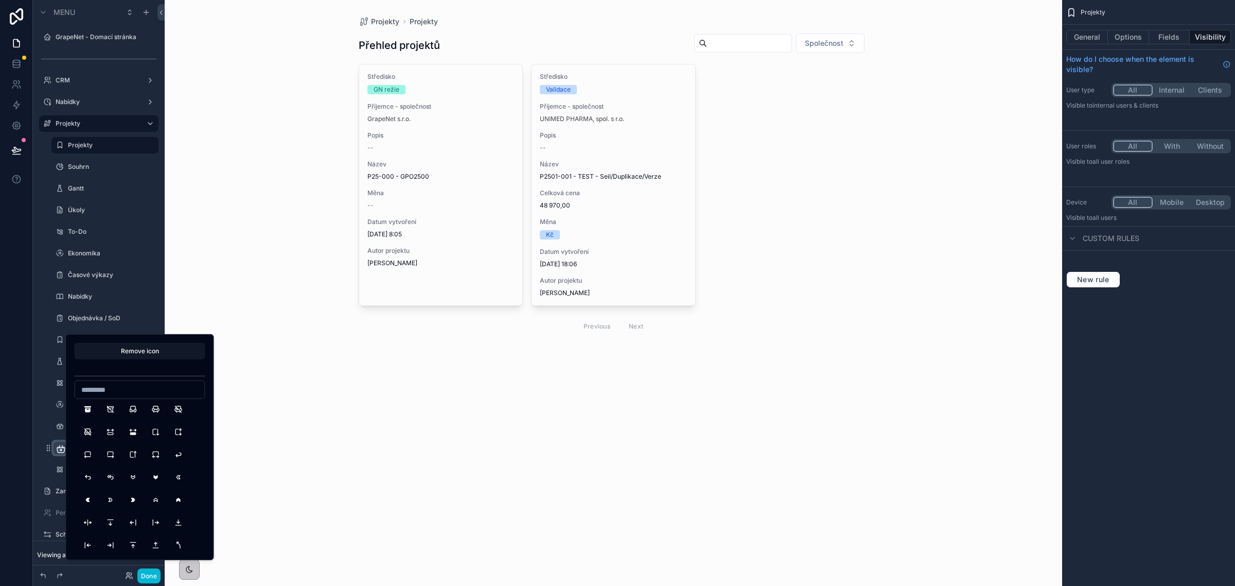
scroll to position [772, 0]
click at [132, 458] on button "ArrowBadgeDown" at bounding box center [133, 455] width 19 height 19
click at [40, 421] on div "**********" at bounding box center [99, 295] width 132 height 365
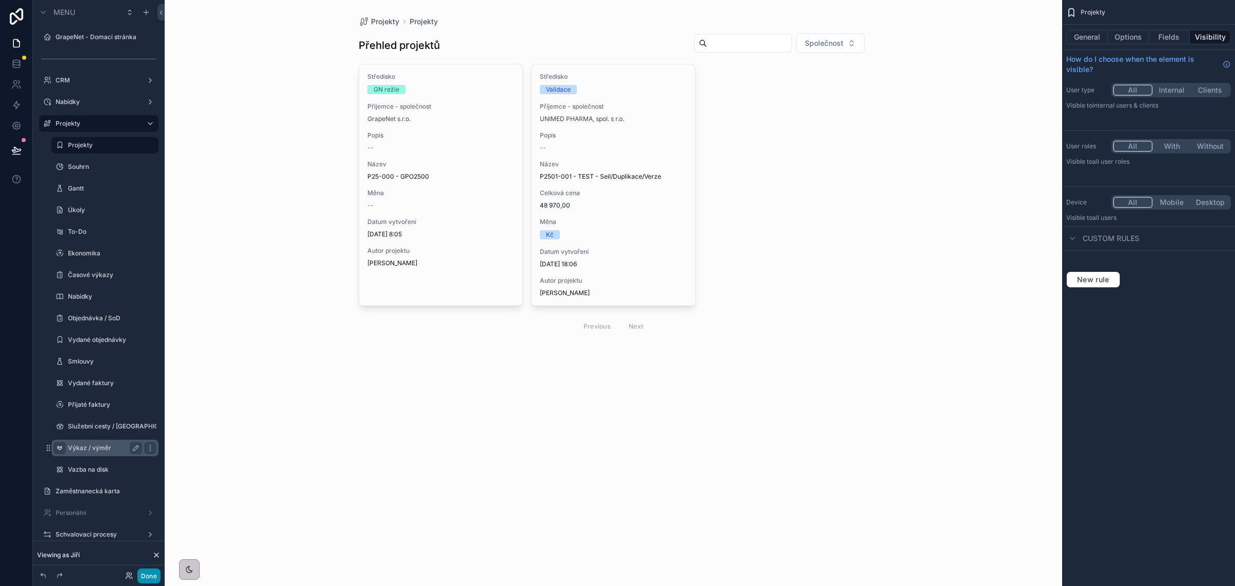
click at [149, 574] on button "Done" at bounding box center [148, 575] width 23 height 15
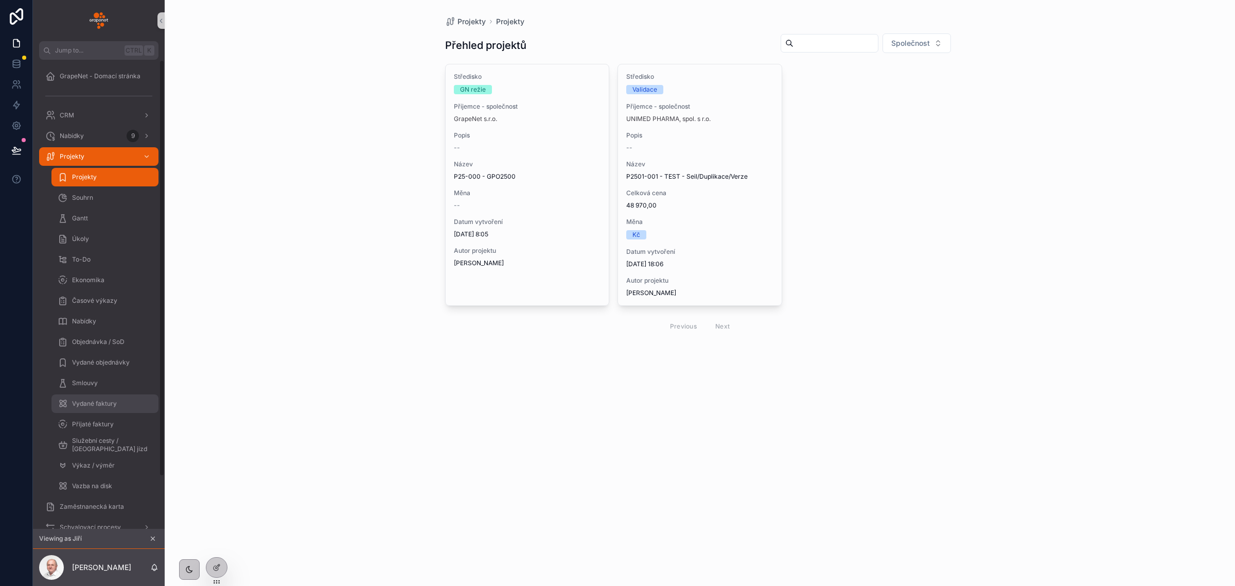
click at [101, 399] on span "Vydané faktury" at bounding box center [94, 403] width 45 height 8
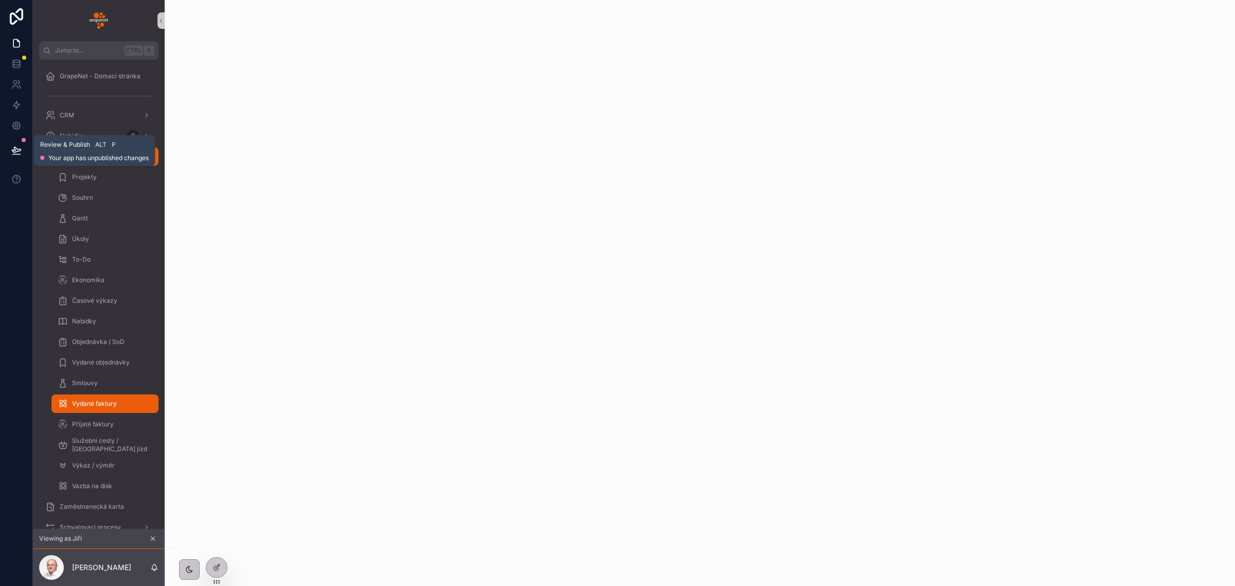
click at [13, 147] on icon at bounding box center [16, 150] width 10 height 10
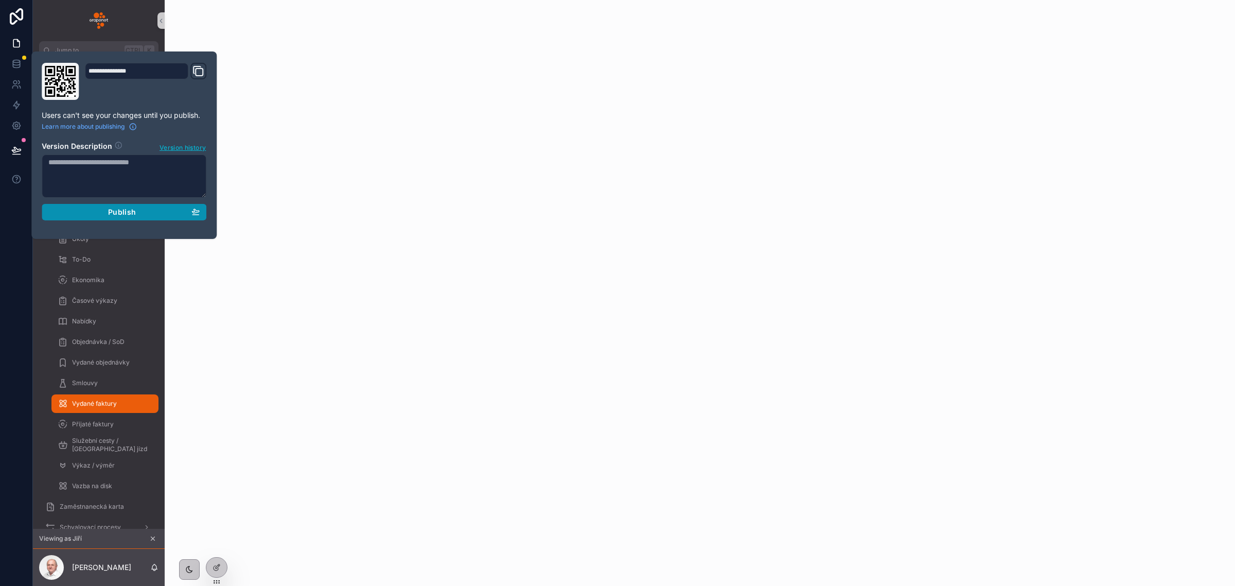
click at [134, 214] on span "Publish" at bounding box center [122, 211] width 28 height 9
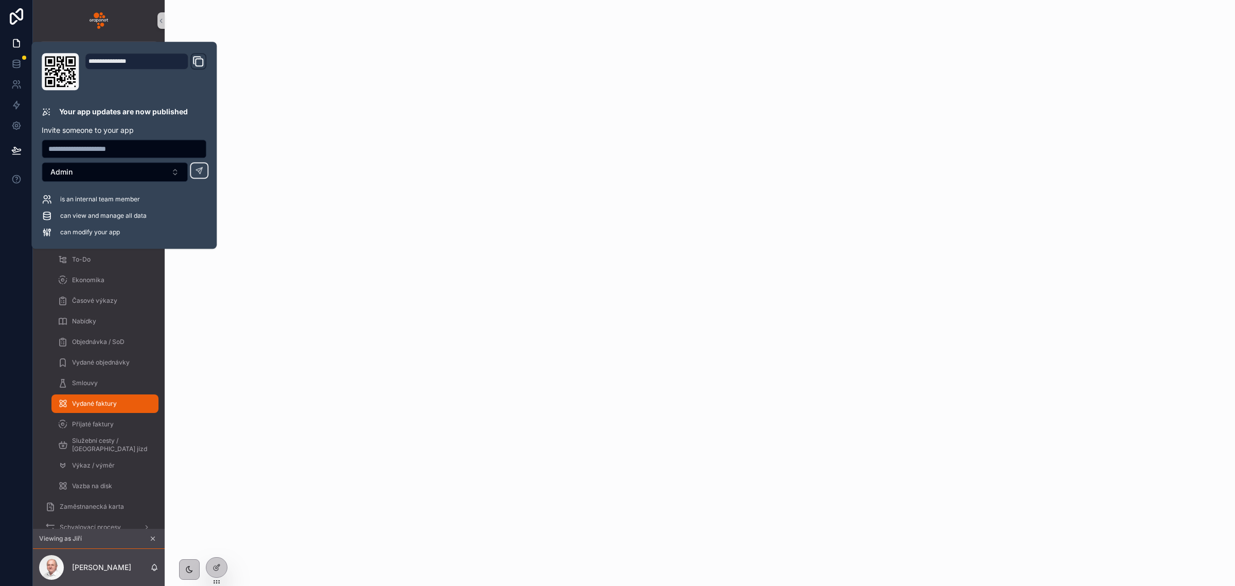
click at [296, 257] on div "scrollable content" at bounding box center [700, 293] width 1070 height 586
